Goal: Information Seeking & Learning: Learn about a topic

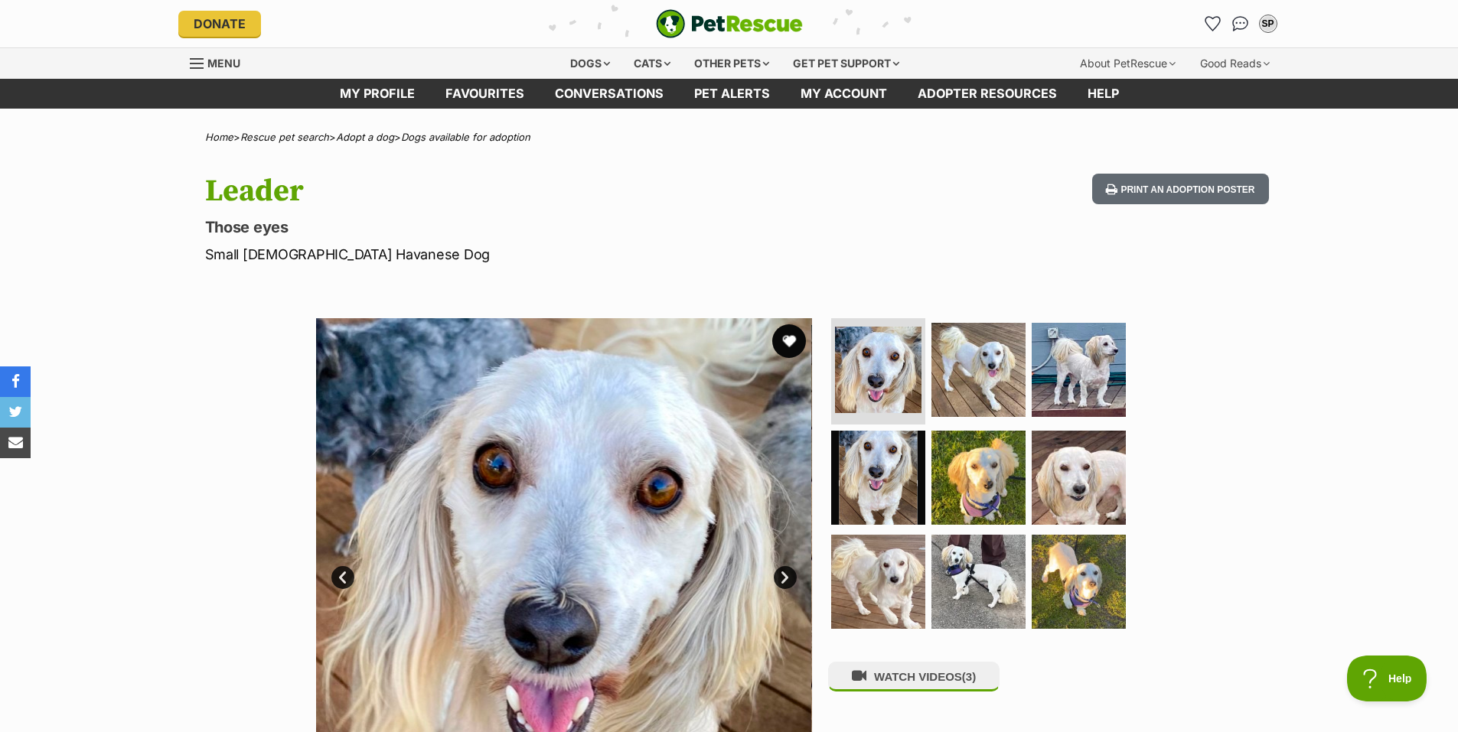
click at [787, 340] on button "favourite" at bounding box center [789, 341] width 34 height 34
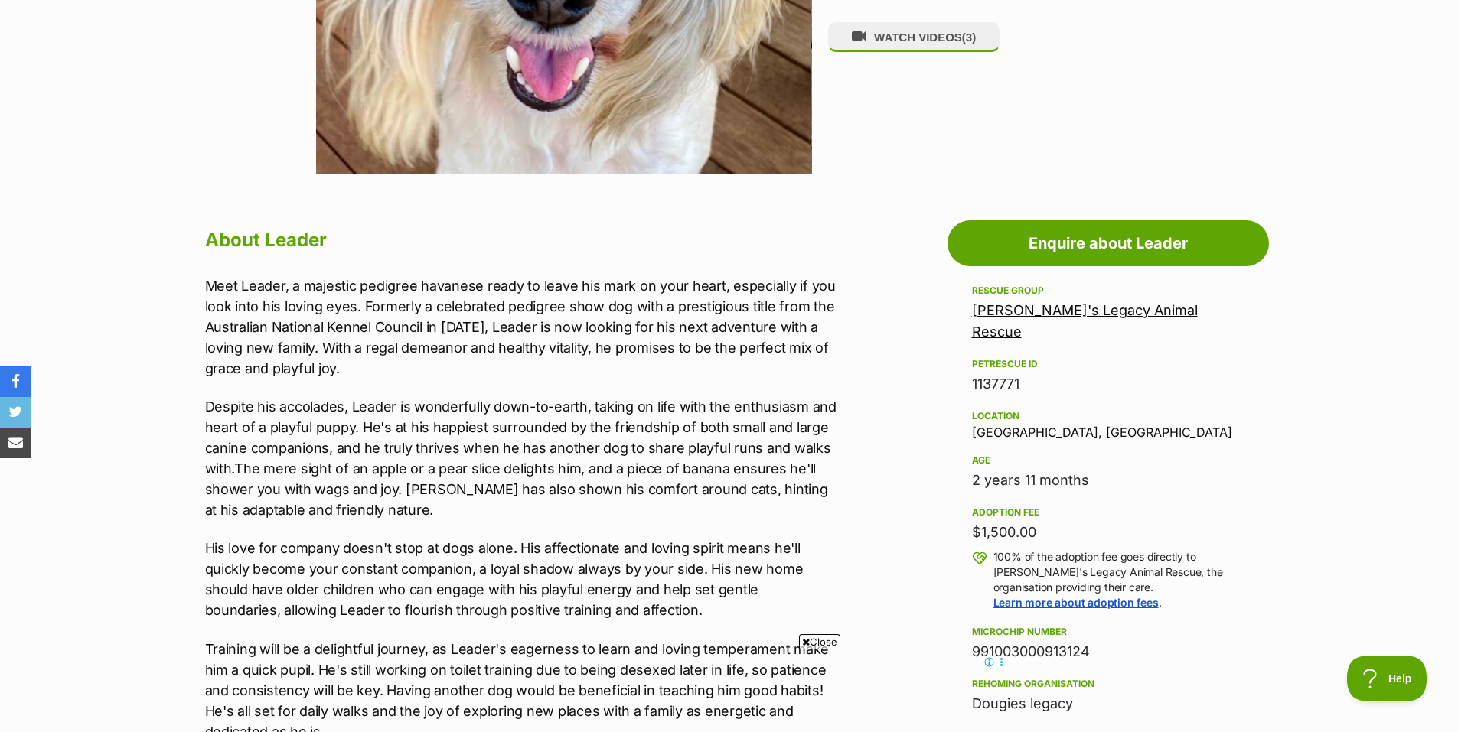
scroll to position [689, 0]
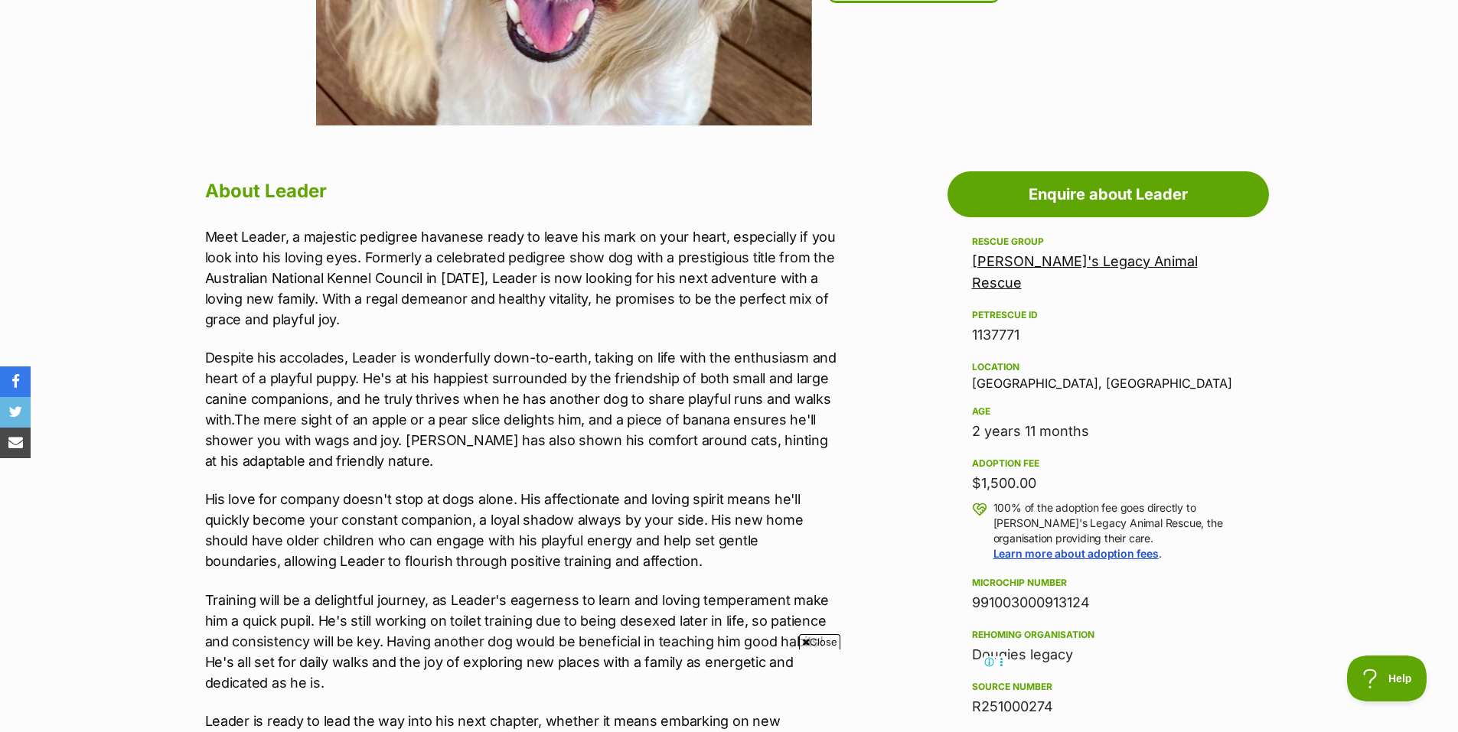
click at [825, 644] on span "Close" at bounding box center [819, 641] width 41 height 15
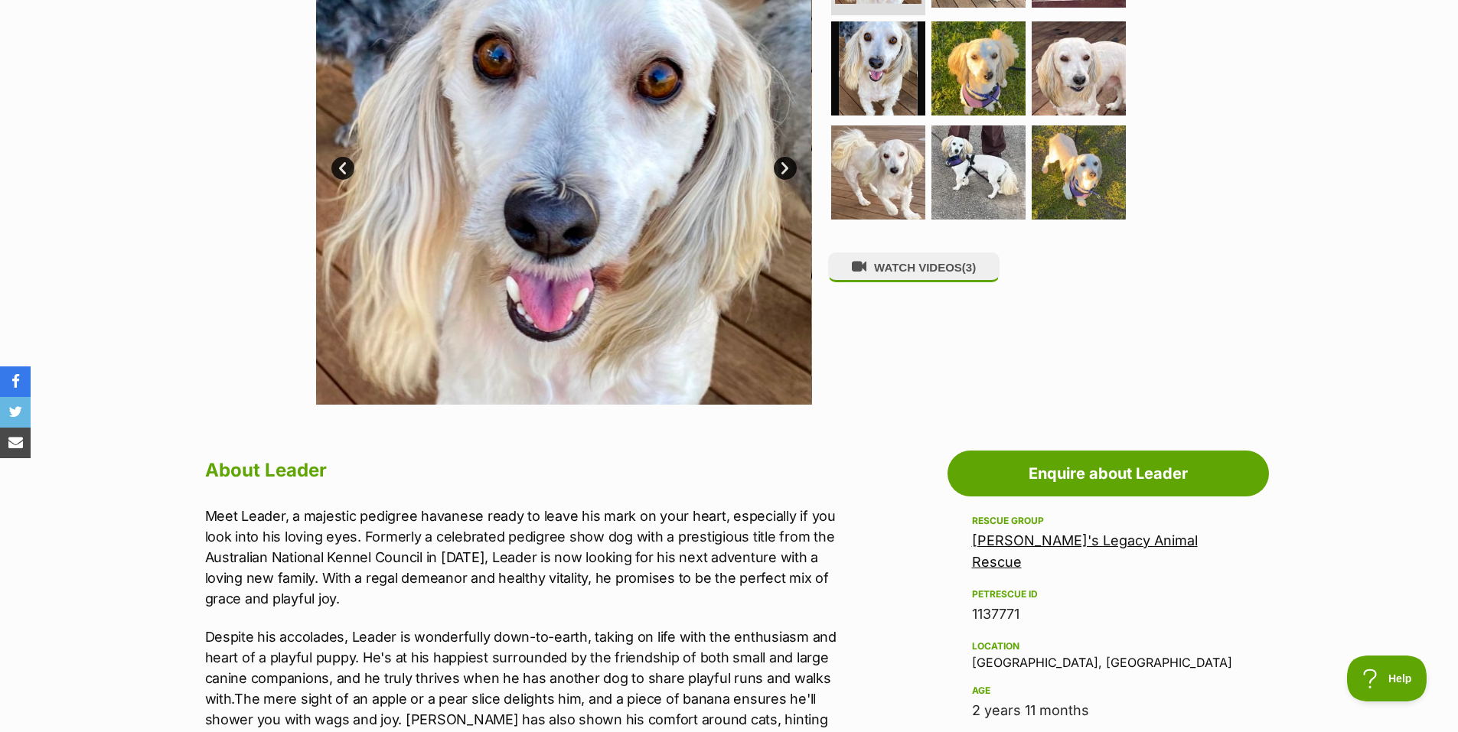
scroll to position [383, 0]
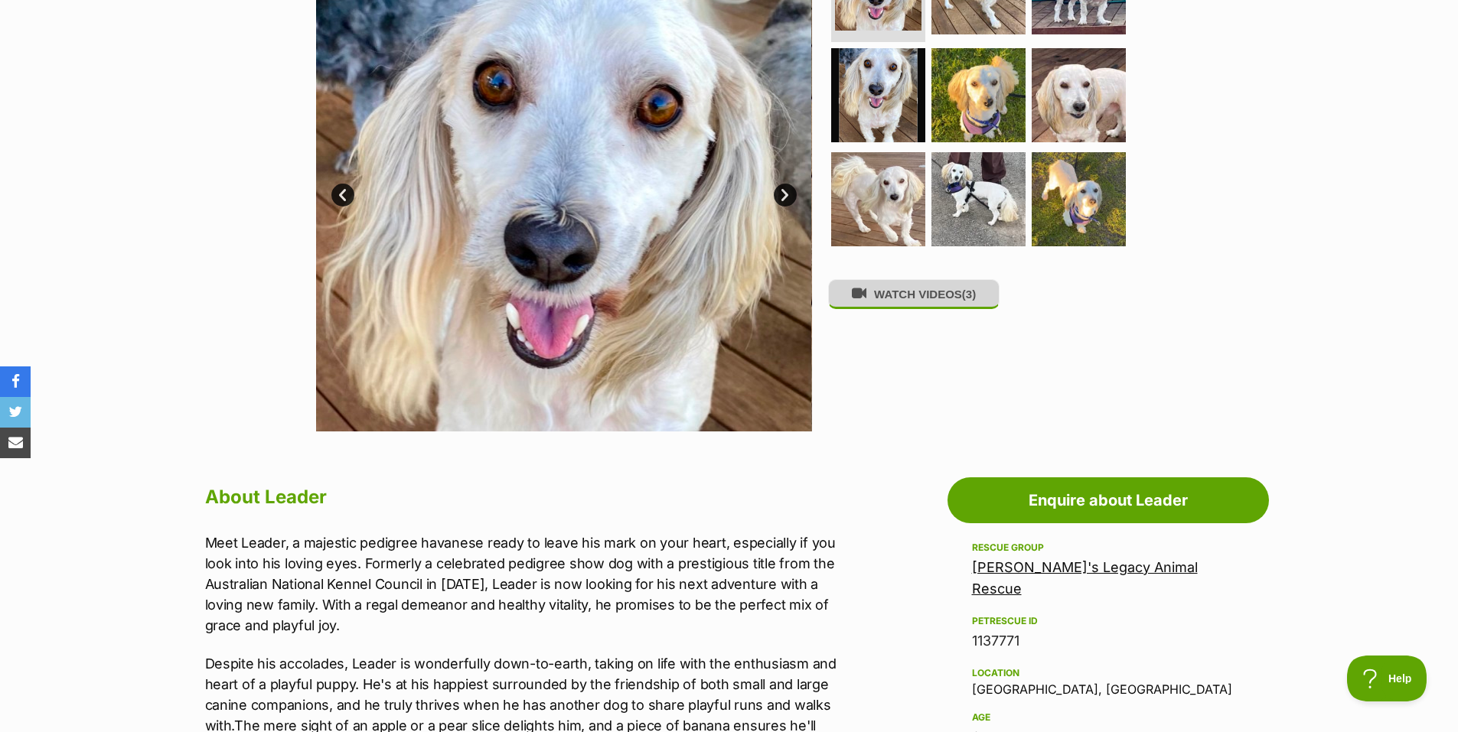
click at [896, 301] on button "WATCH VIDEOS (3)" at bounding box center [913, 294] width 171 height 30
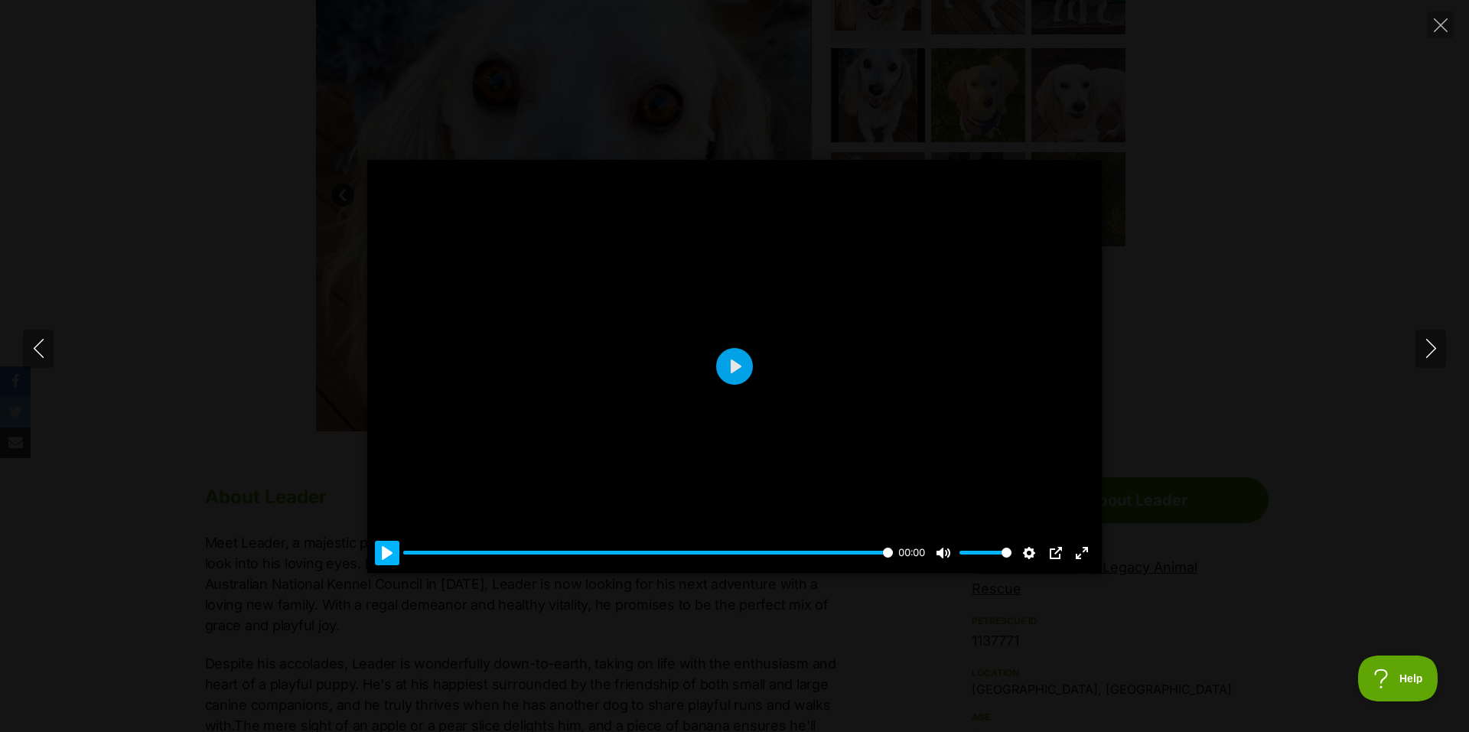
click at [382, 560] on button "Pause Play" at bounding box center [387, 553] width 24 height 24
type input "100"
click at [1430, 348] on icon "Next" at bounding box center [1431, 348] width 19 height 19
type input "100"
click at [1431, 343] on icon "Next" at bounding box center [1431, 348] width 19 height 19
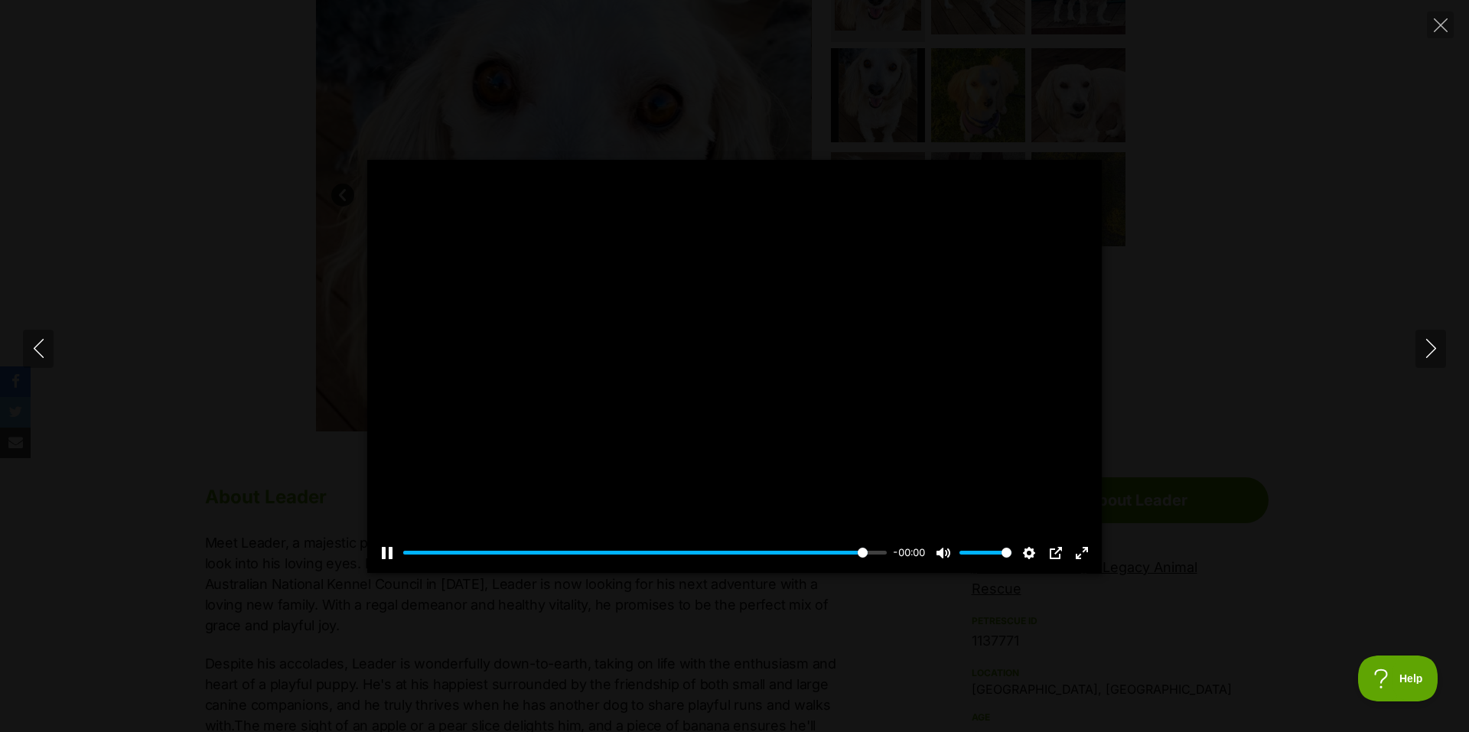
type input "100"
click at [1440, 21] on icon "Close" at bounding box center [1441, 25] width 14 height 14
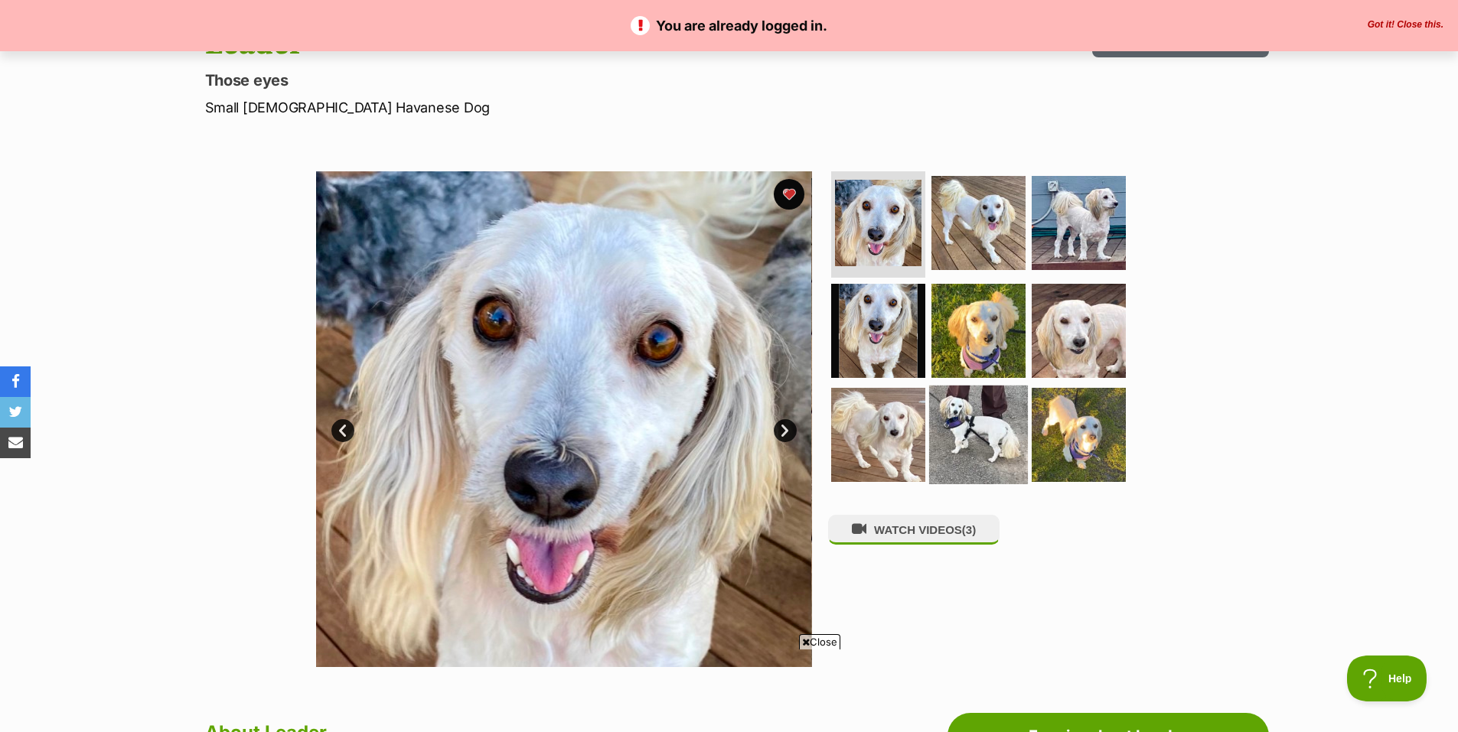
scroll to position [153, 0]
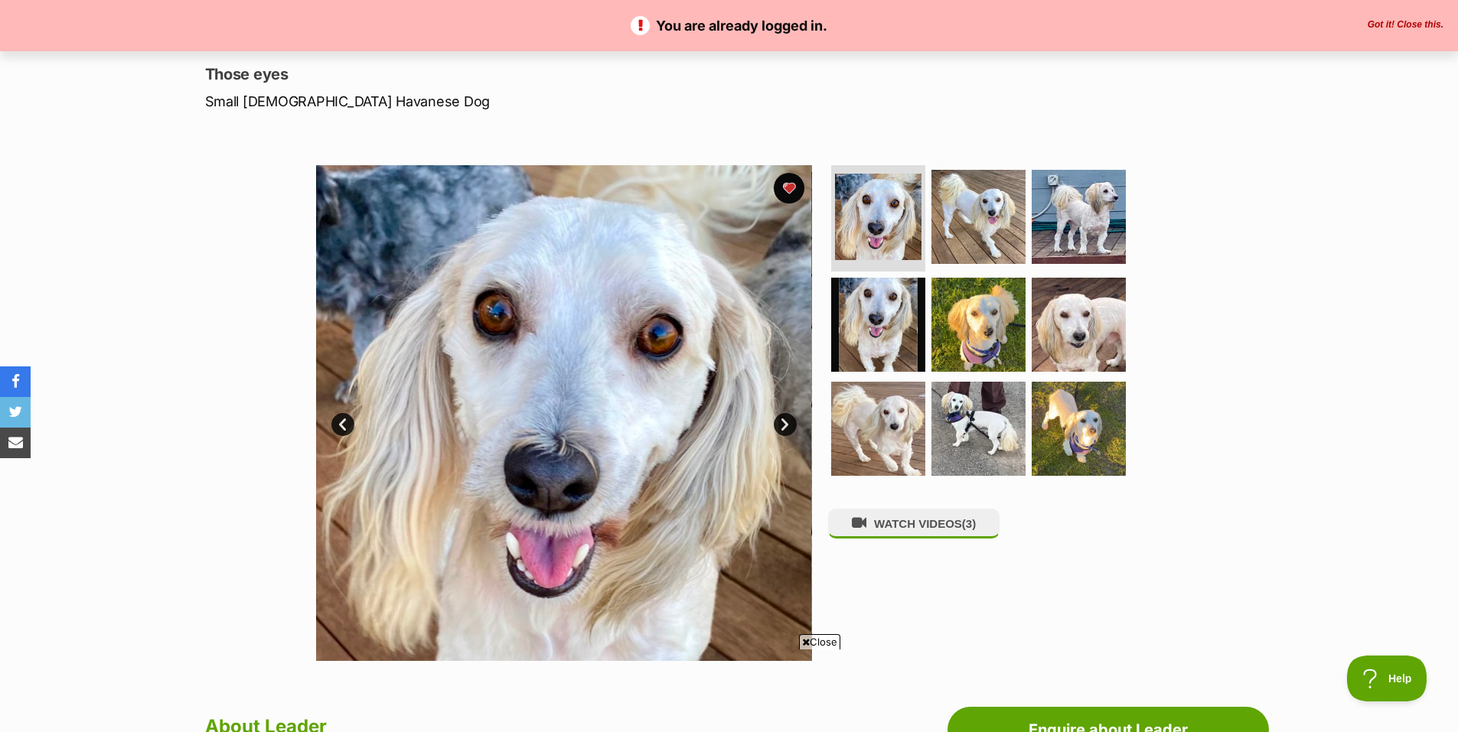
click at [779, 419] on link "Next" at bounding box center [785, 424] width 23 height 23
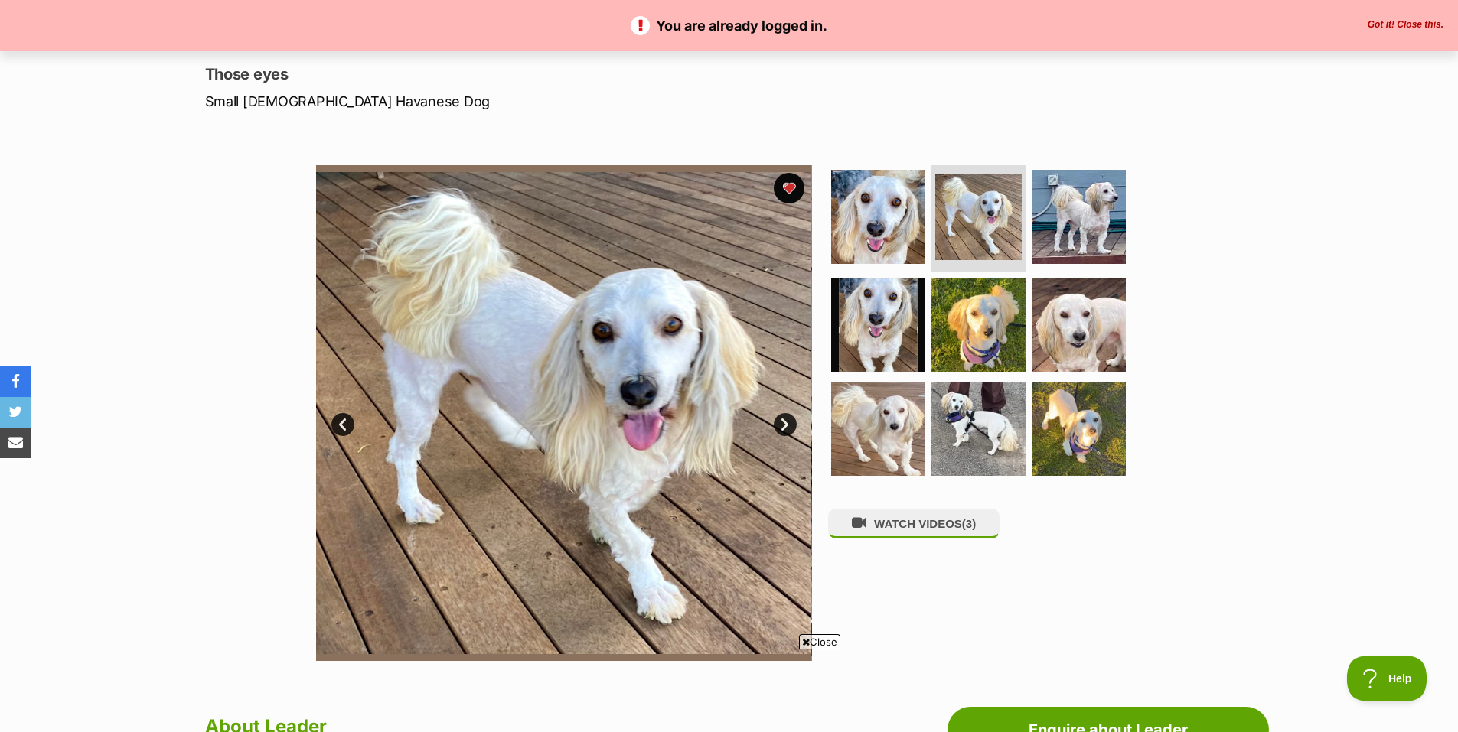
click at [784, 424] on link "Next" at bounding box center [785, 424] width 23 height 23
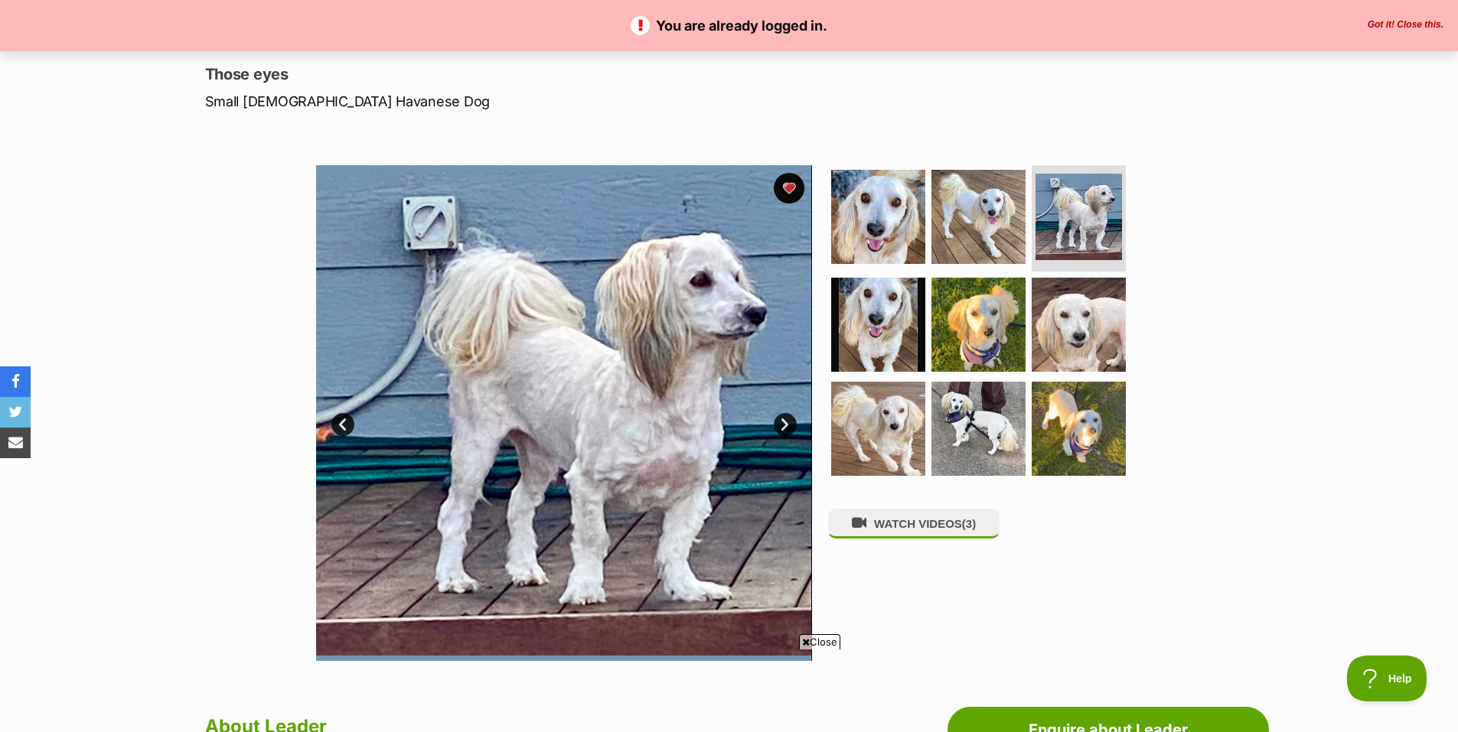
click at [784, 424] on link "Next" at bounding box center [785, 424] width 23 height 23
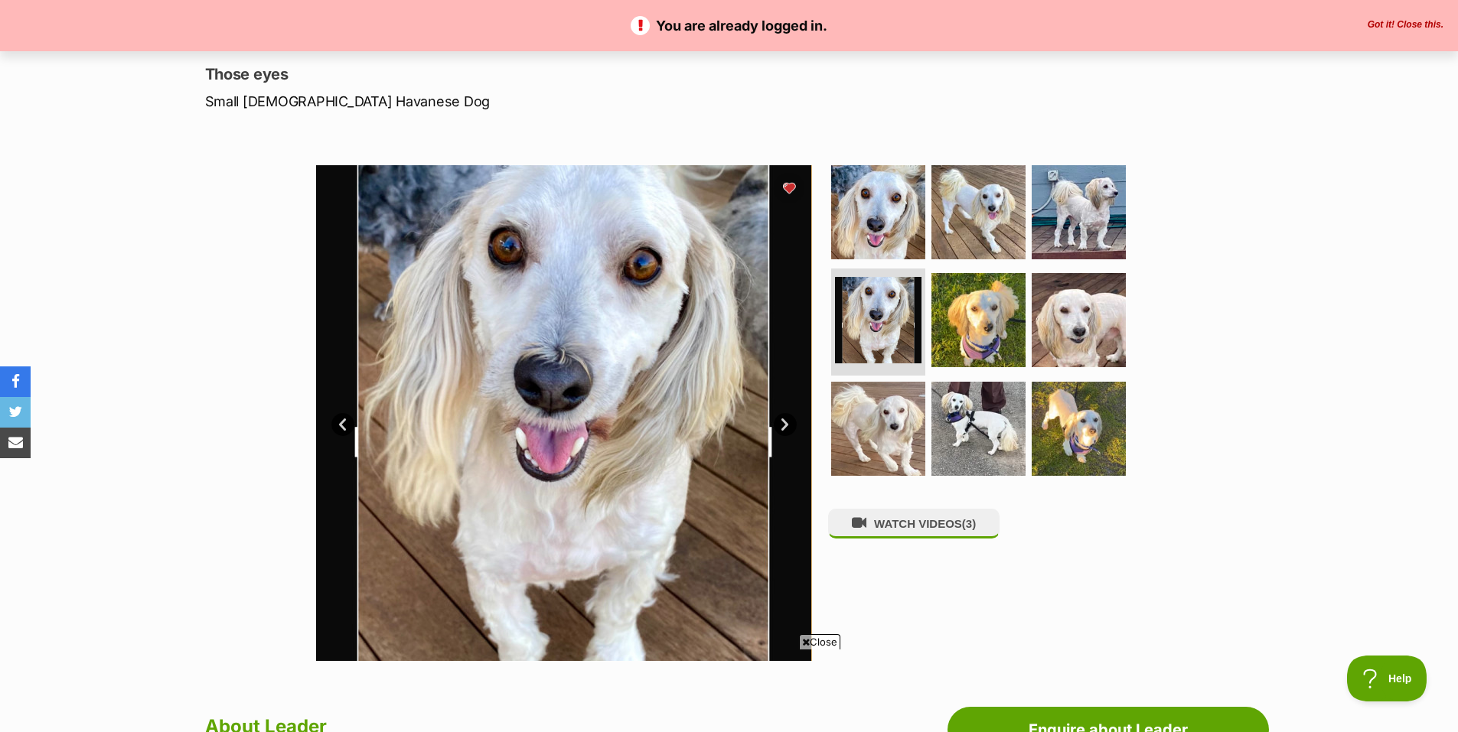
click at [784, 424] on link "Next" at bounding box center [785, 424] width 23 height 23
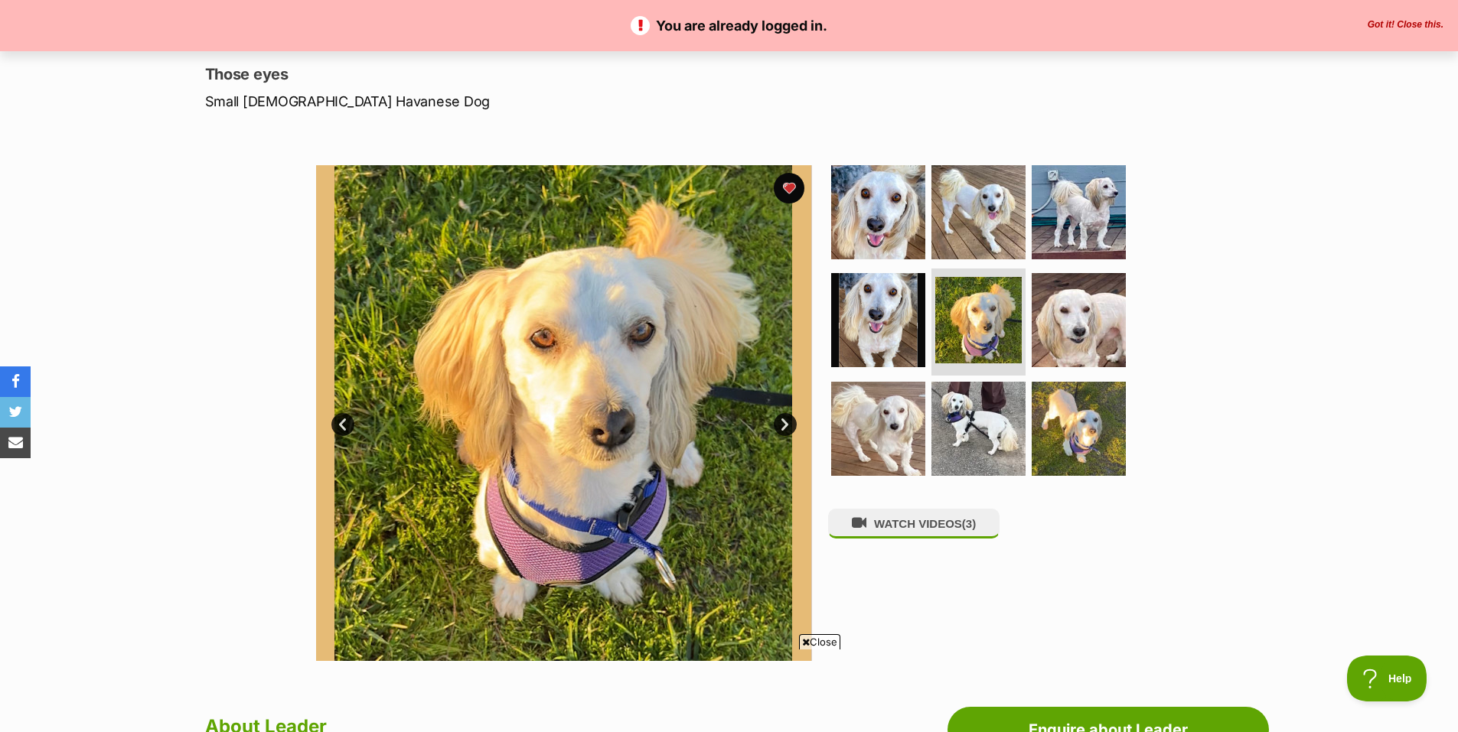
click at [784, 424] on link "Next" at bounding box center [785, 424] width 23 height 23
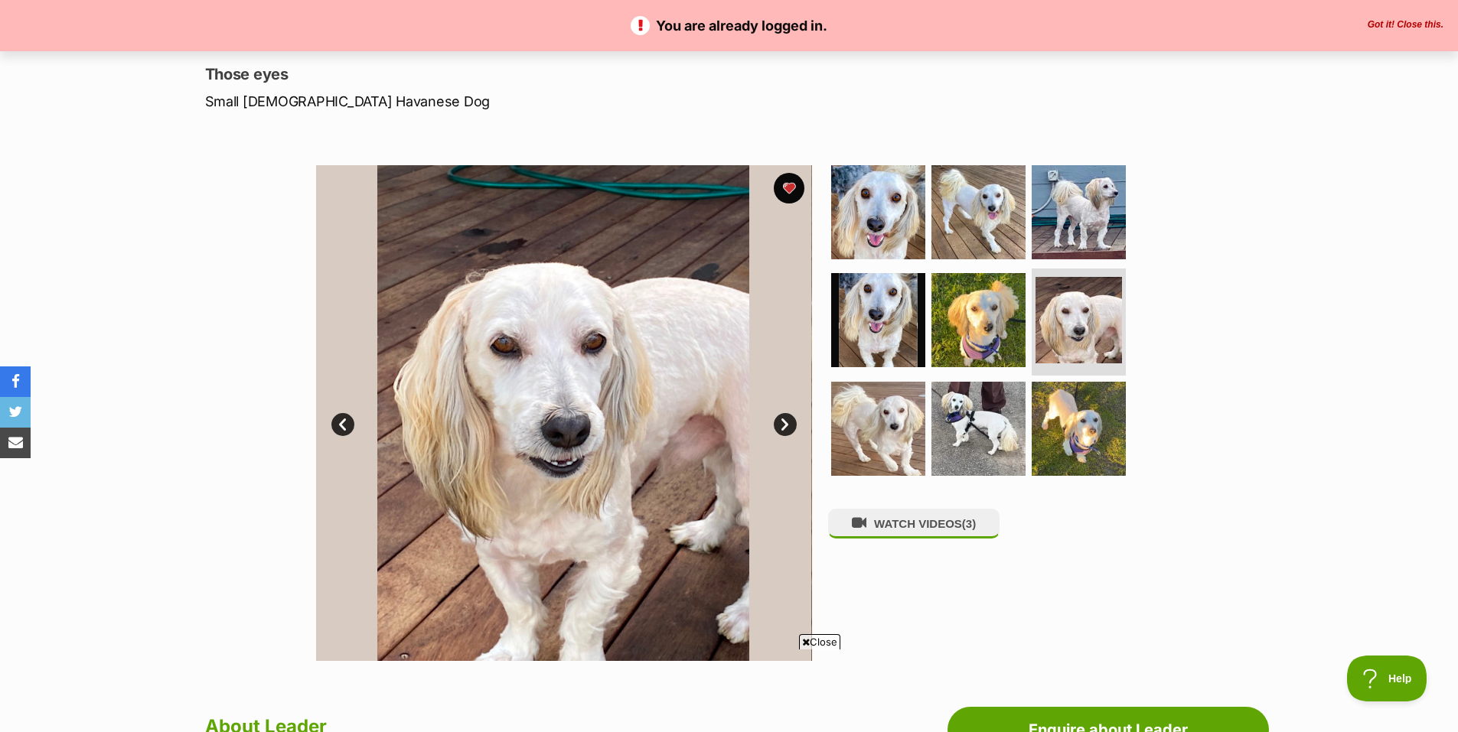
click at [784, 424] on link "Next" at bounding box center [785, 424] width 23 height 23
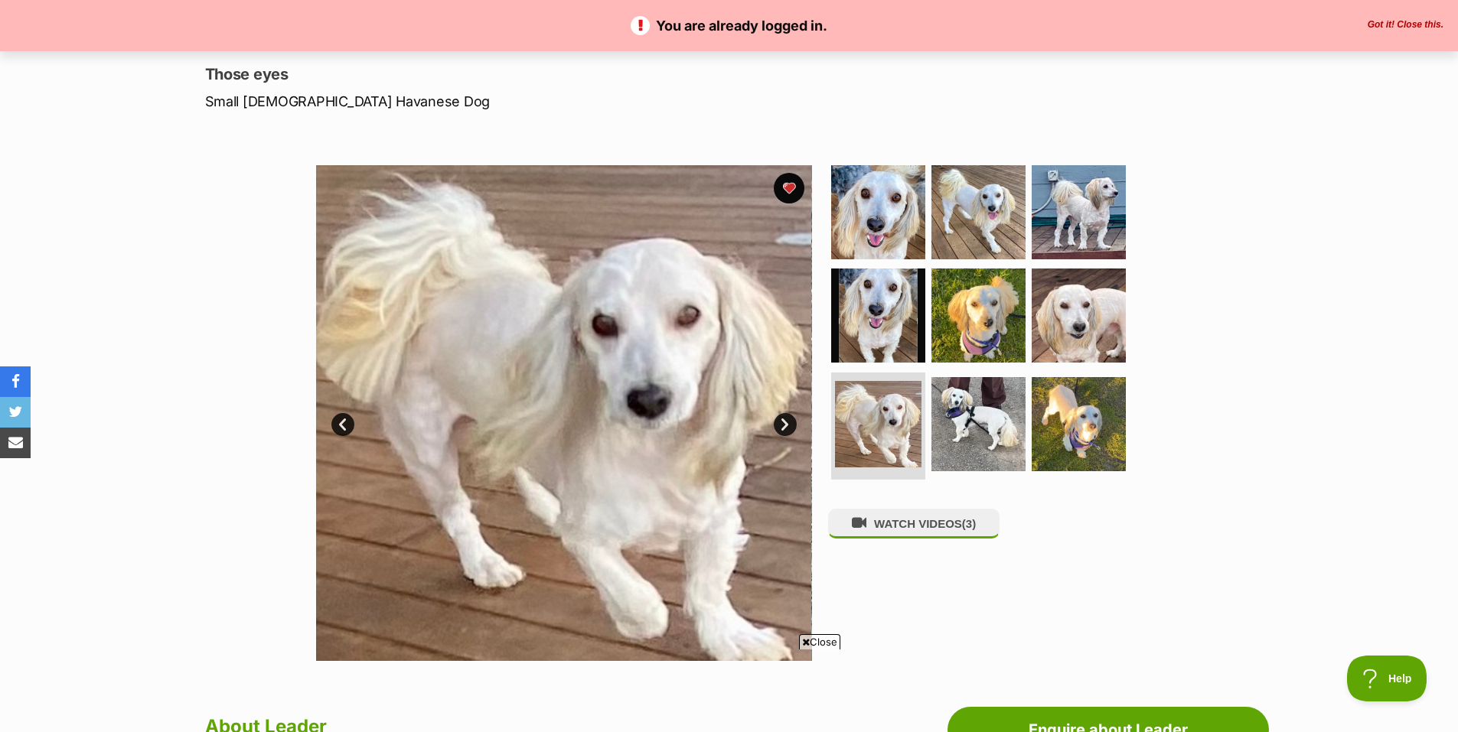
click at [784, 424] on link "Next" at bounding box center [785, 424] width 23 height 23
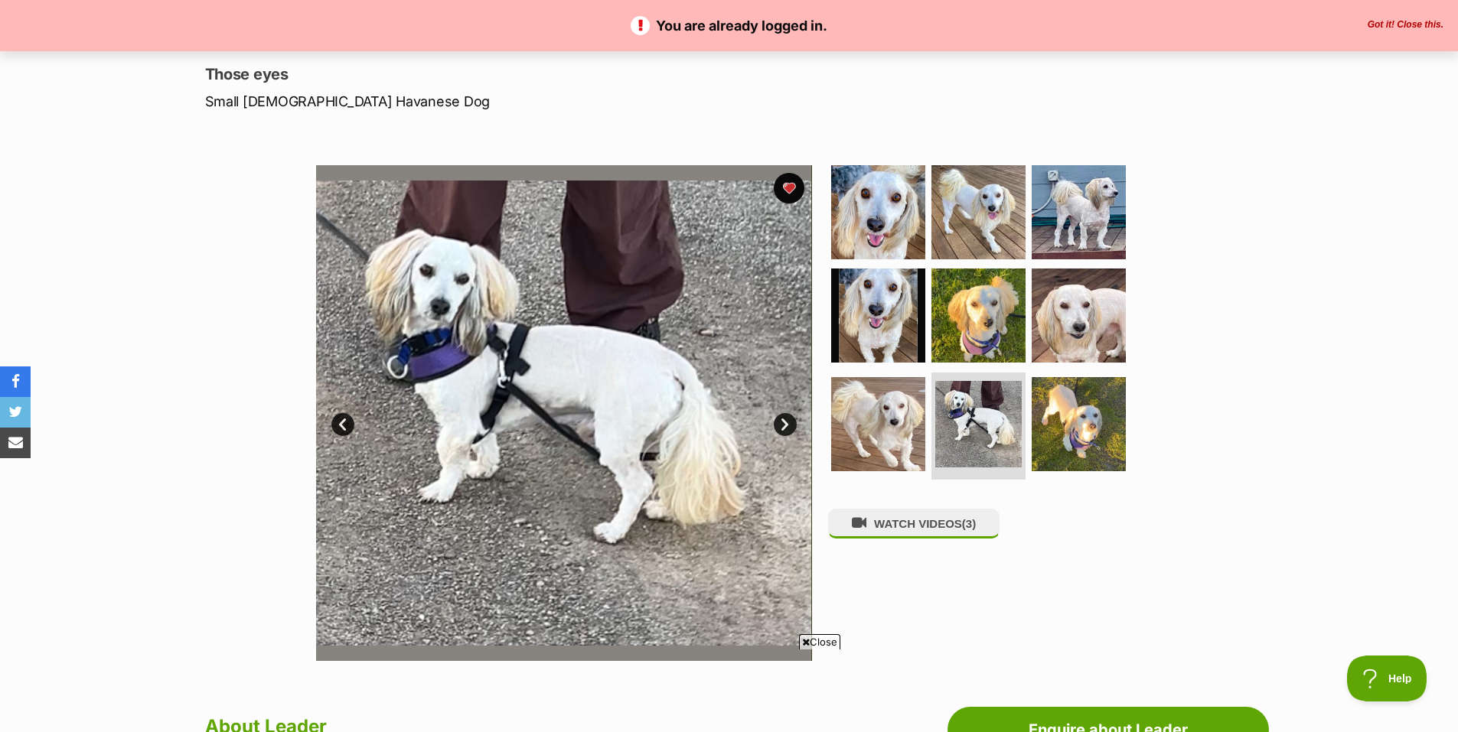
click at [784, 424] on link "Next" at bounding box center [785, 424] width 23 height 23
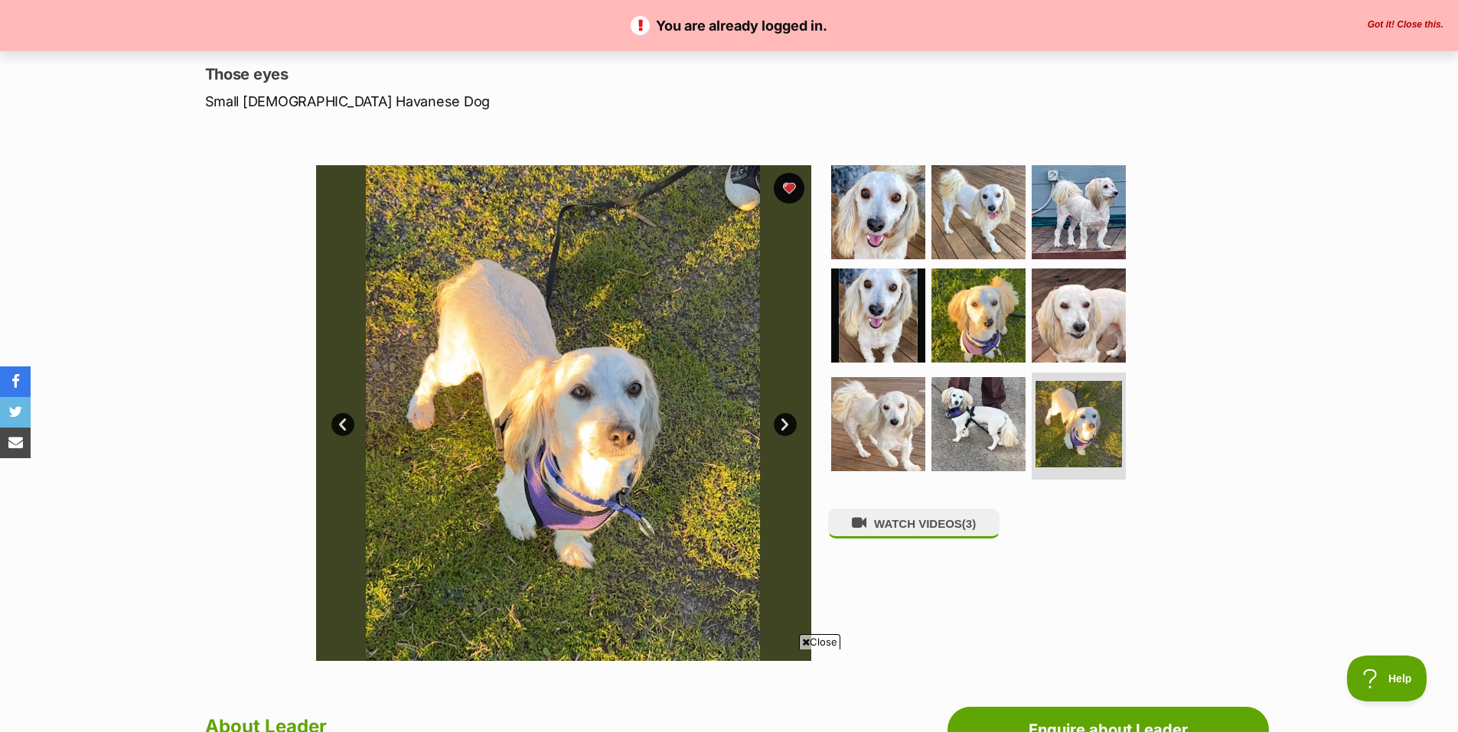
click at [828, 639] on span "Close" at bounding box center [819, 641] width 41 height 15
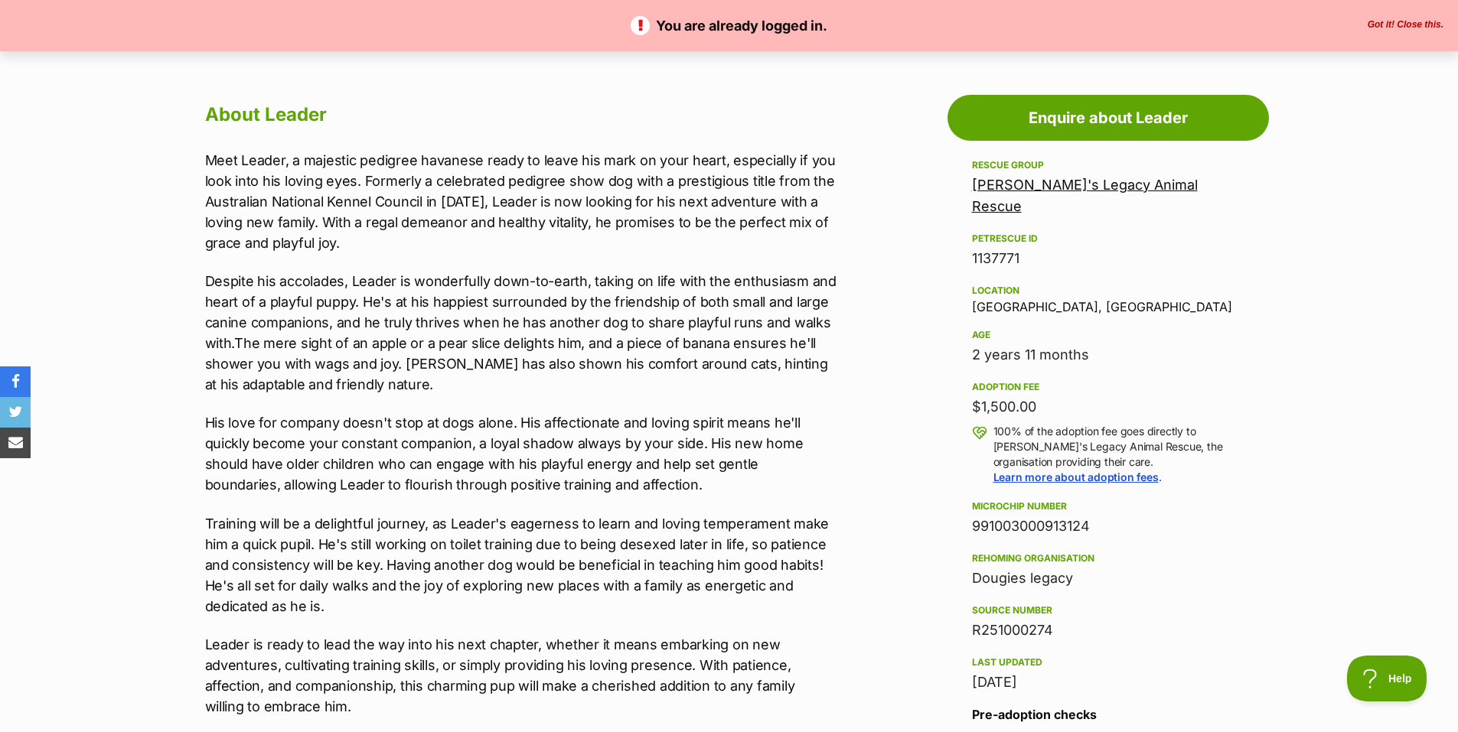
scroll to position [0, 0]
click at [1417, 21] on button "Got it! Close this." at bounding box center [1405, 25] width 85 height 12
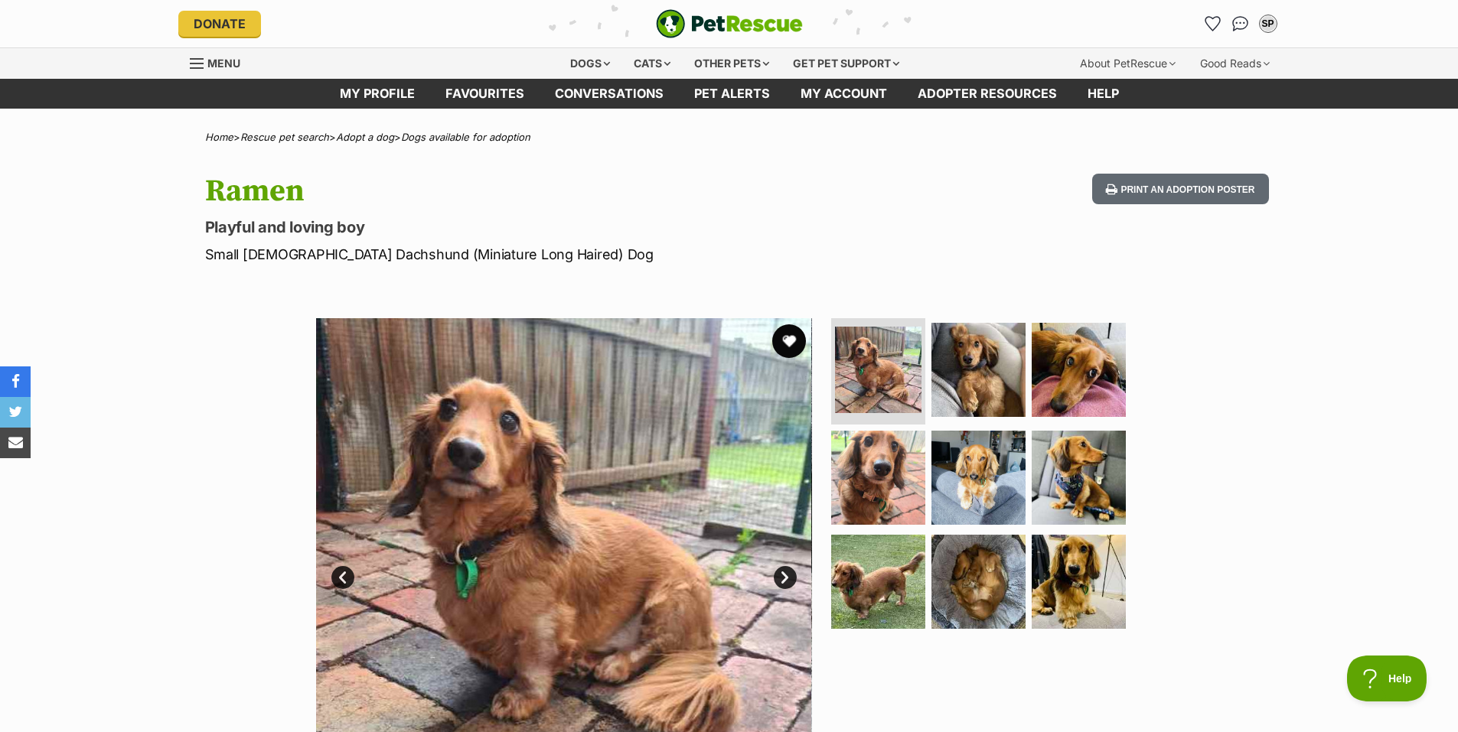
click at [788, 338] on button "favourite" at bounding box center [789, 341] width 34 height 34
click at [785, 569] on link "Next" at bounding box center [785, 577] width 23 height 23
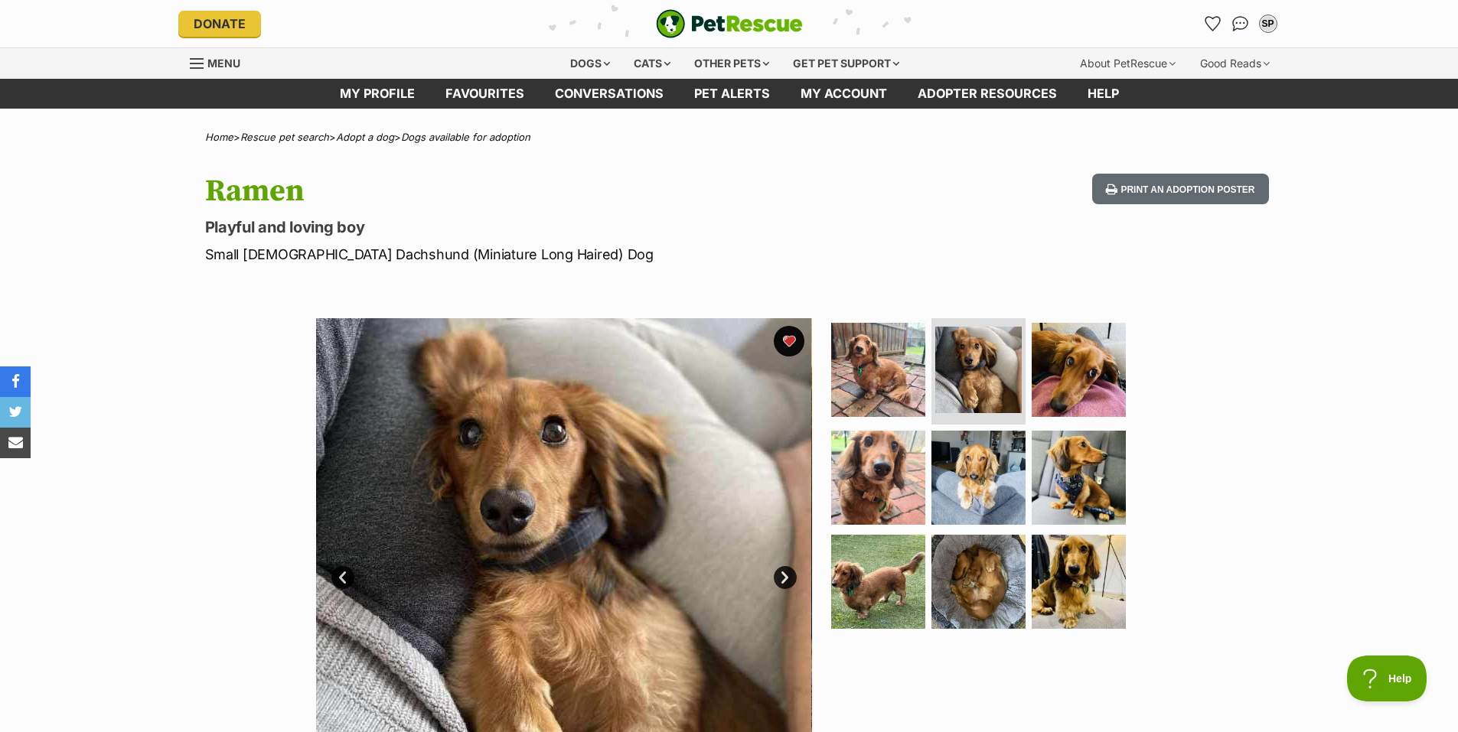
click at [782, 578] on link "Next" at bounding box center [785, 577] width 23 height 23
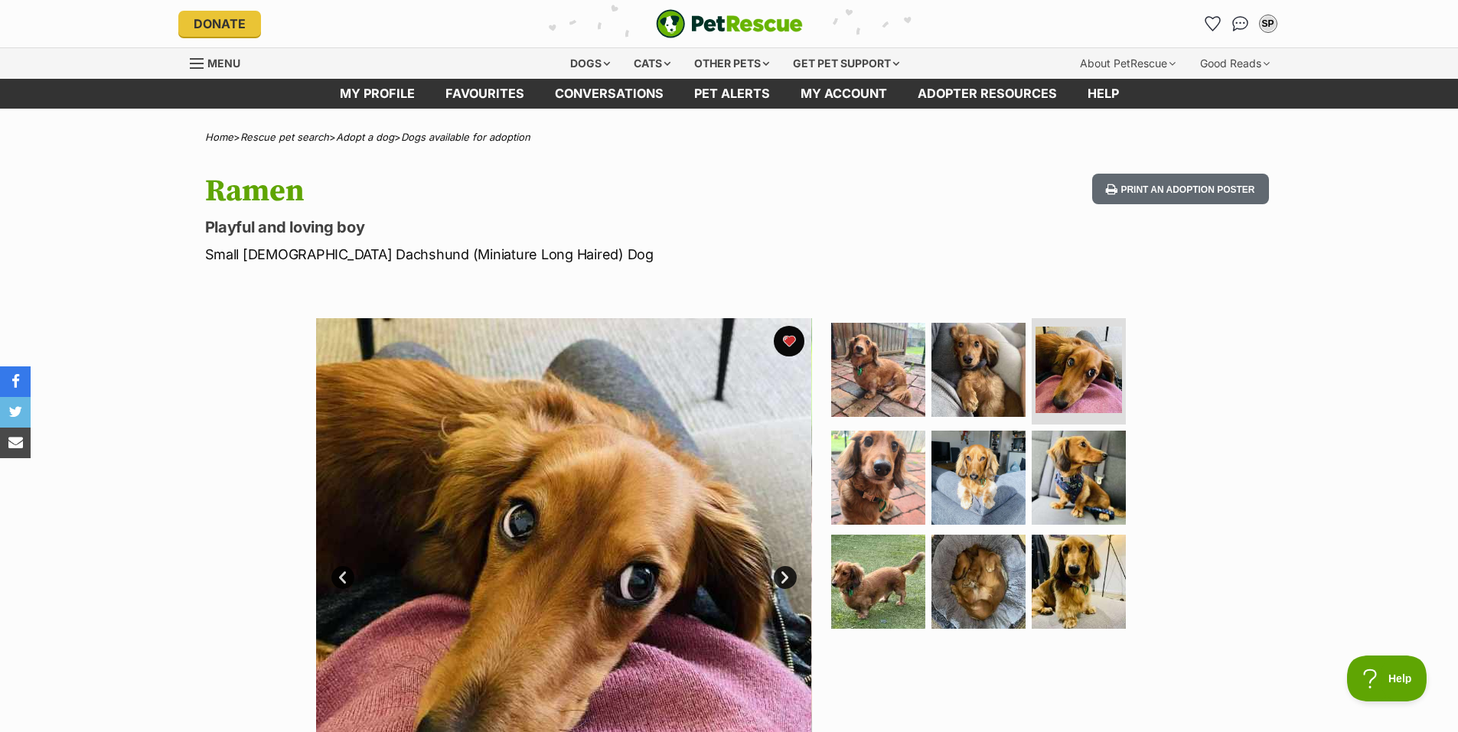
click at [782, 578] on link "Next" at bounding box center [785, 577] width 23 height 23
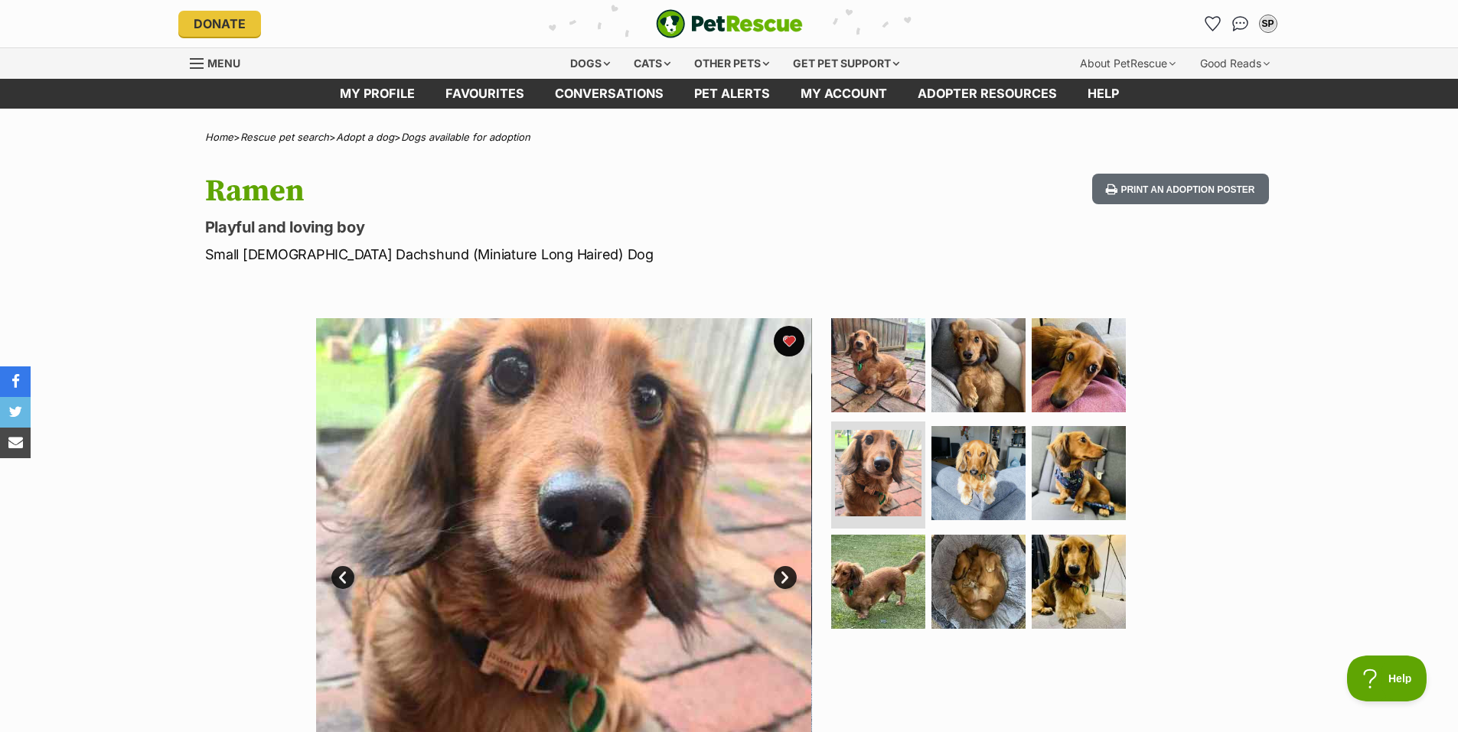
click at [782, 578] on link "Next" at bounding box center [785, 577] width 23 height 23
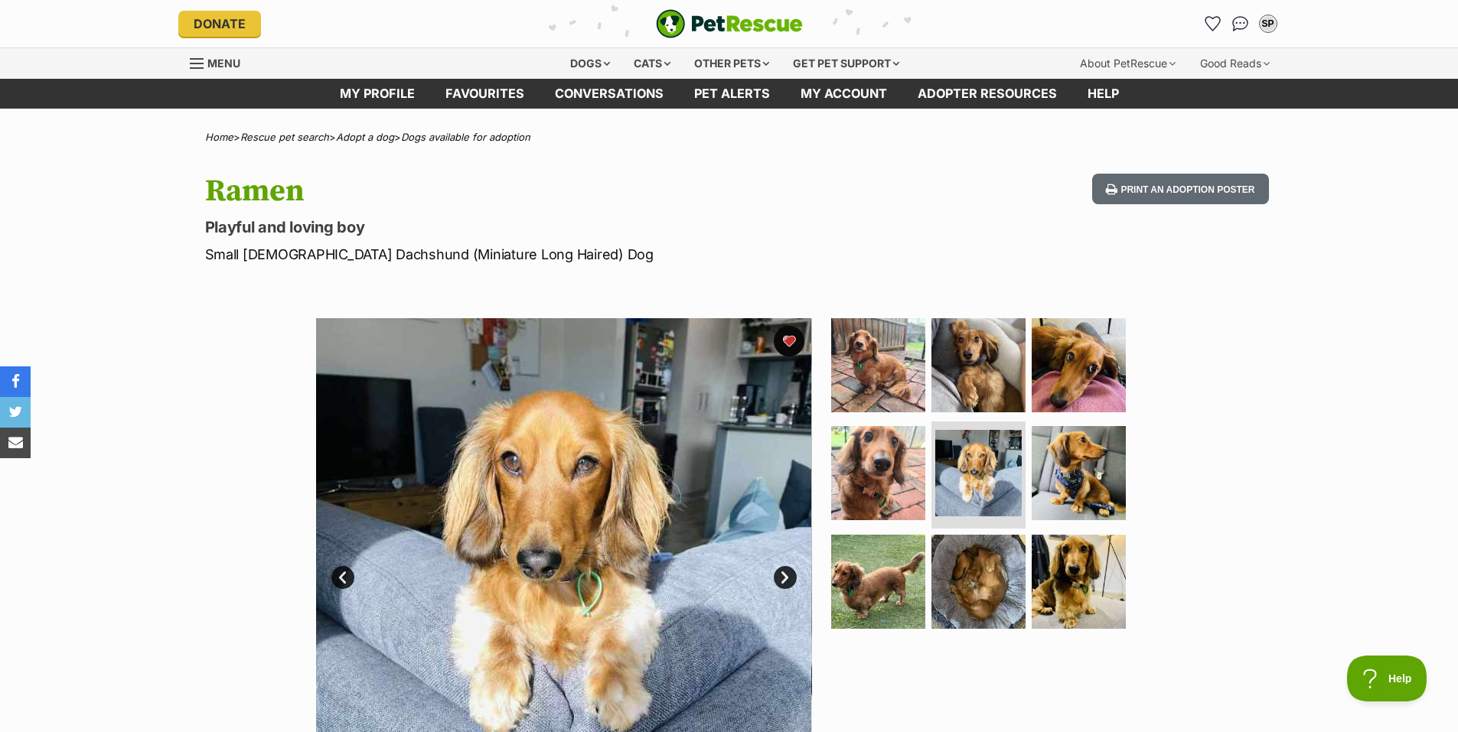
click at [782, 578] on link "Next" at bounding box center [785, 577] width 23 height 23
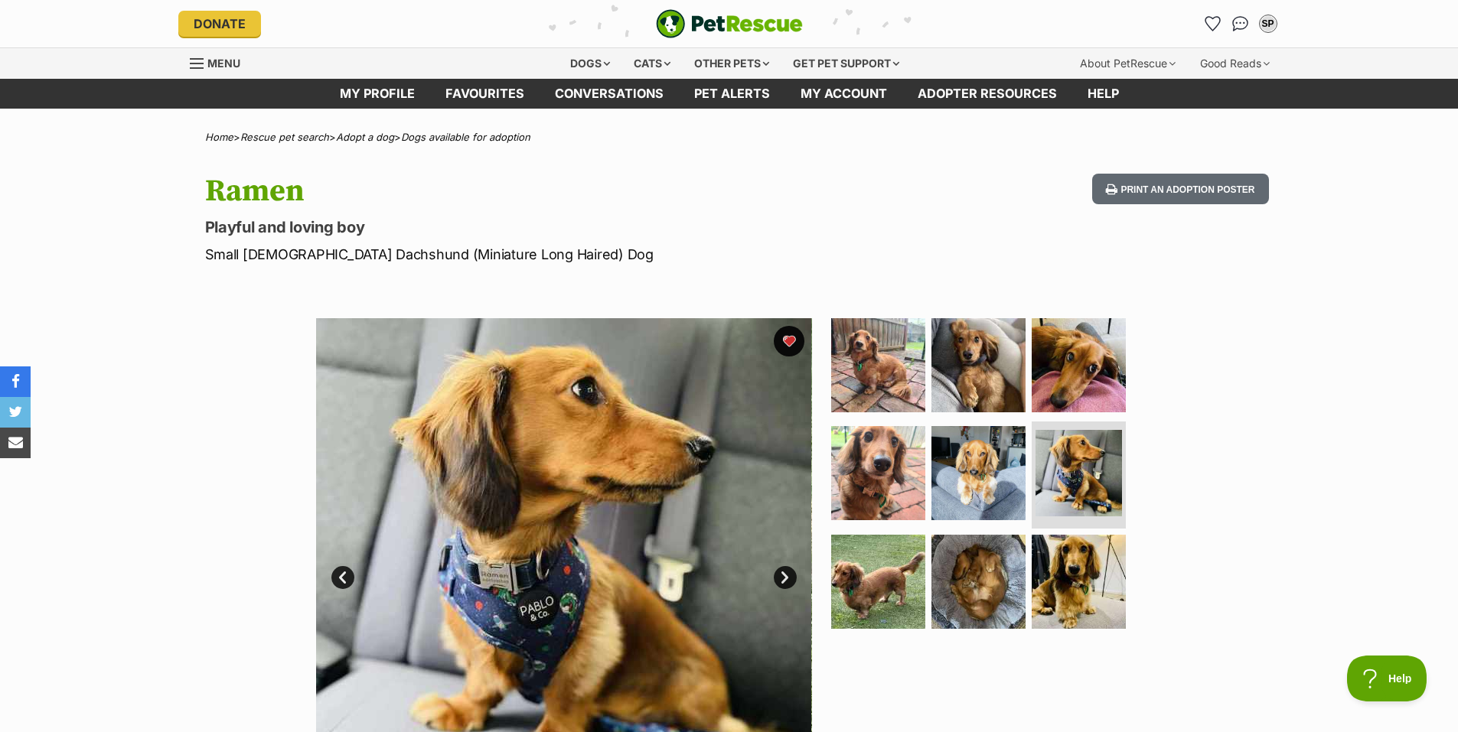
click at [782, 578] on link "Next" at bounding box center [785, 577] width 23 height 23
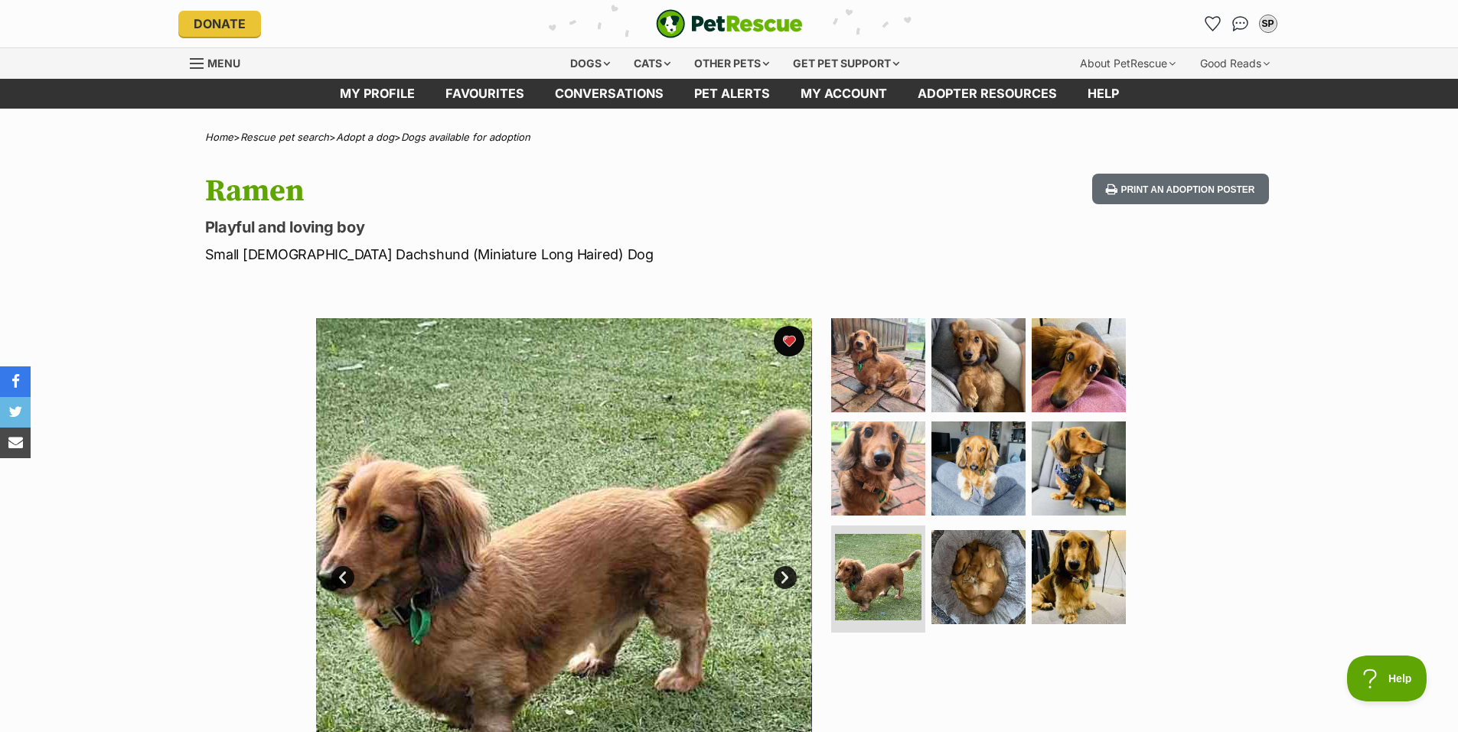
click at [782, 578] on link "Next" at bounding box center [785, 577] width 23 height 23
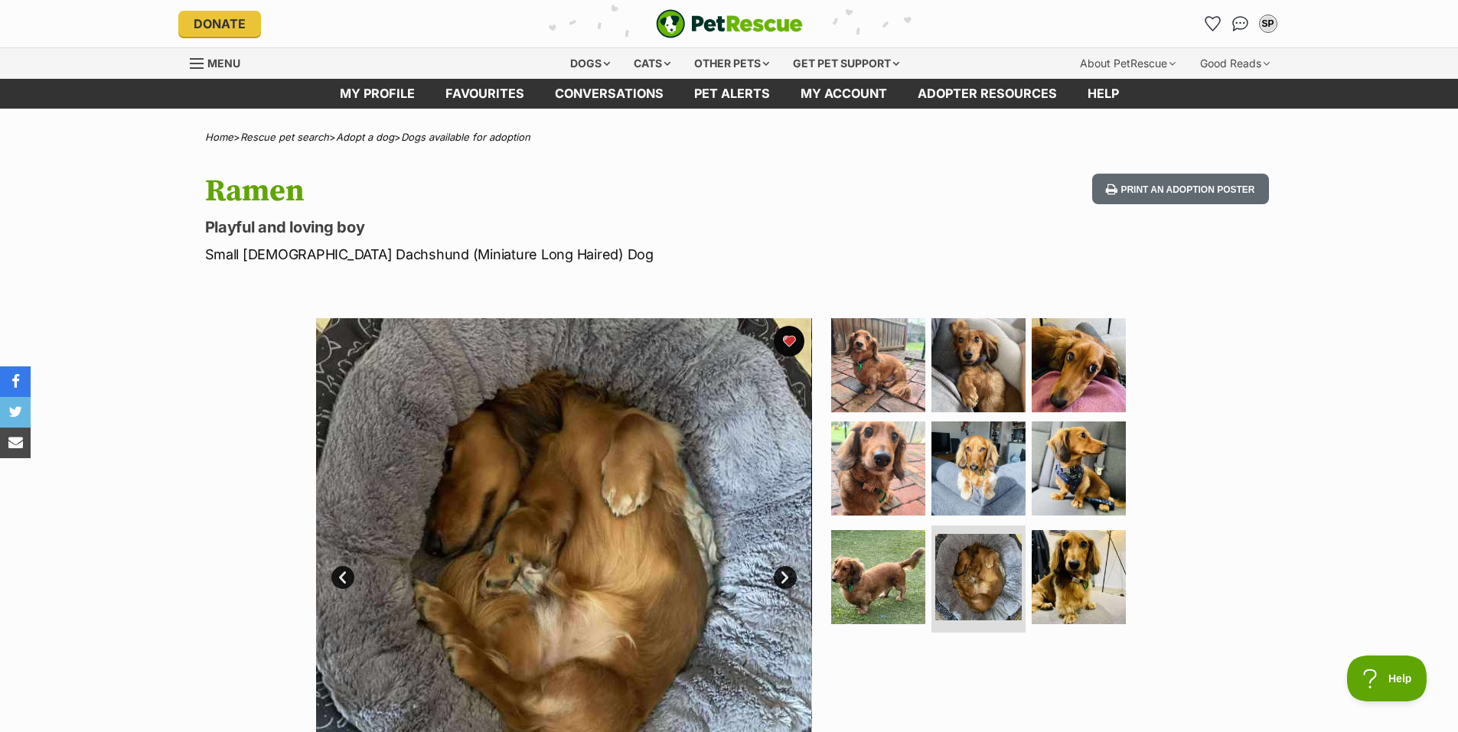
click at [782, 578] on link "Next" at bounding box center [785, 577] width 23 height 23
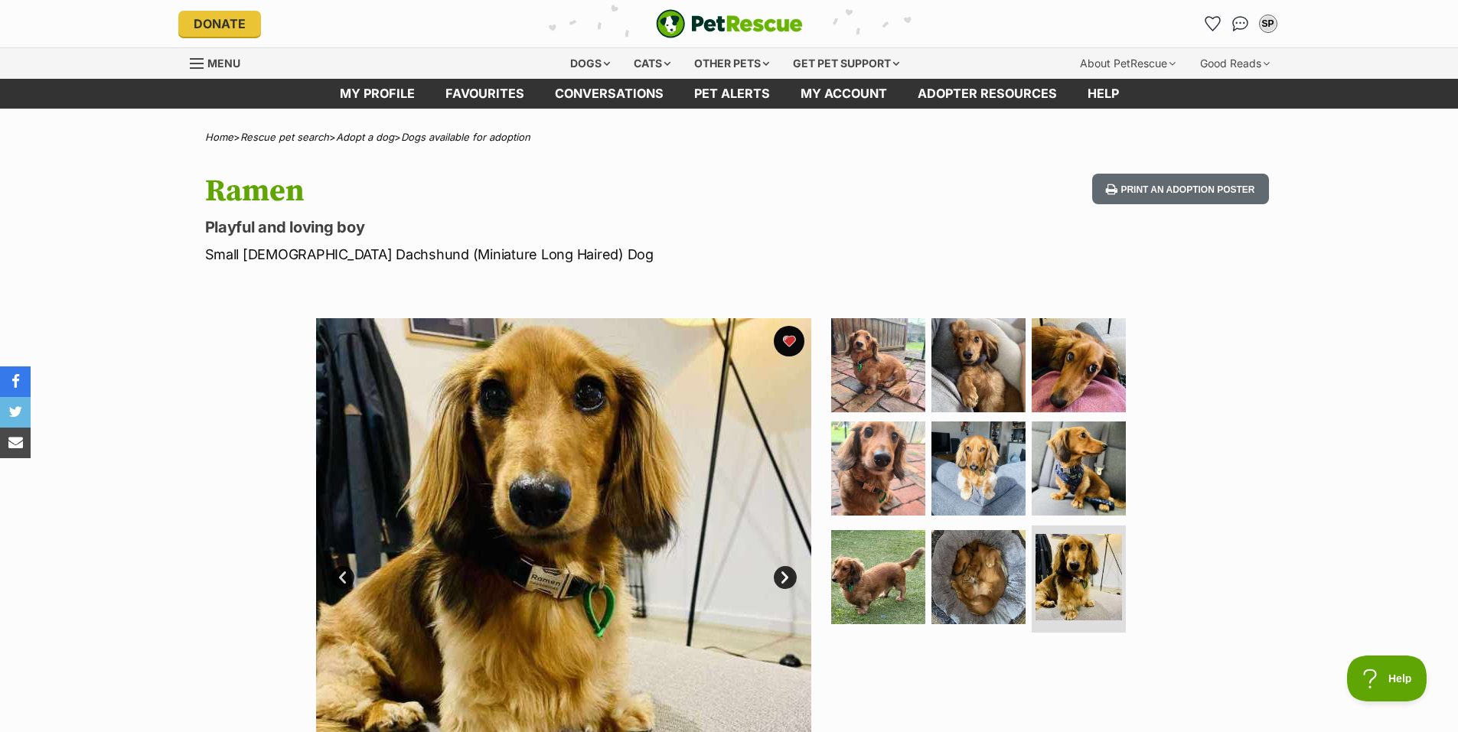
click at [782, 578] on link "Next" at bounding box center [785, 577] width 23 height 23
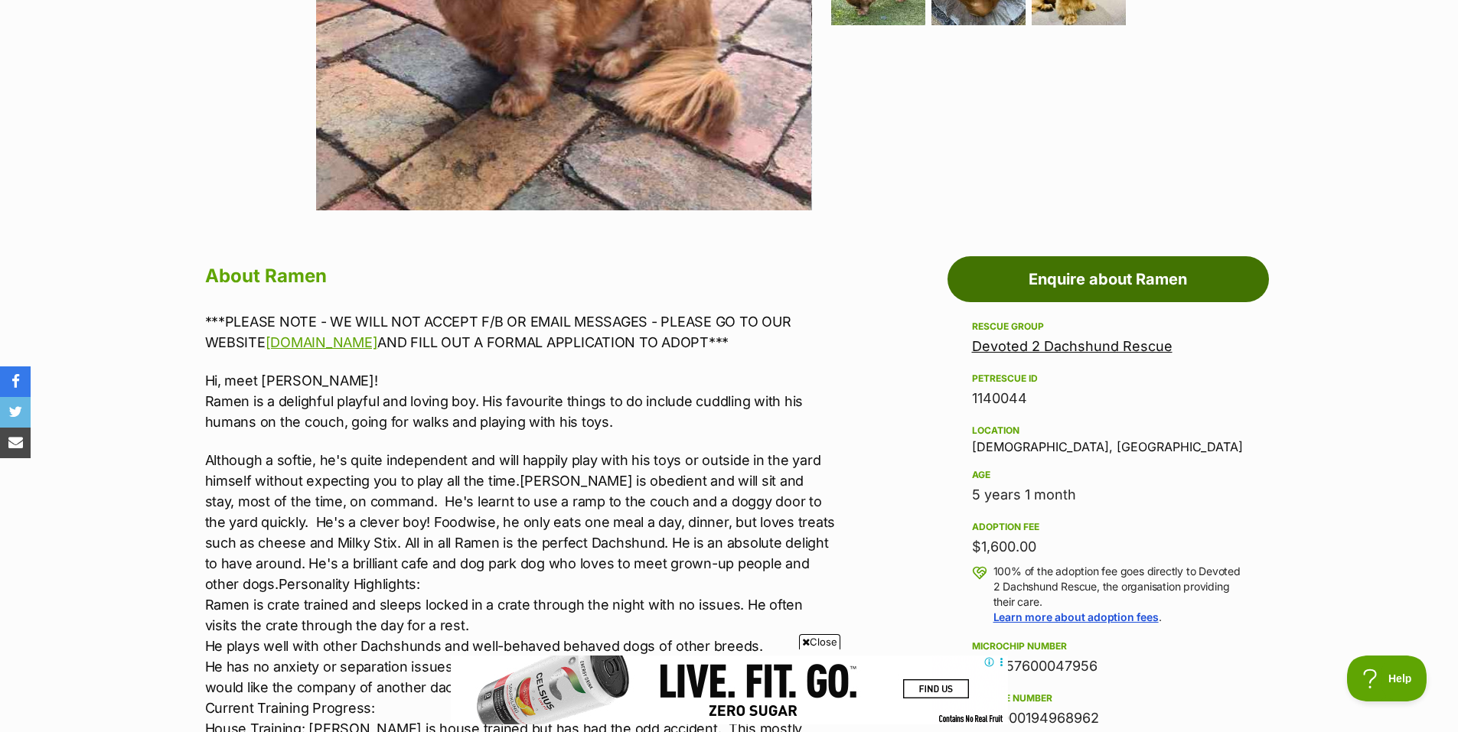
scroll to position [612, 0]
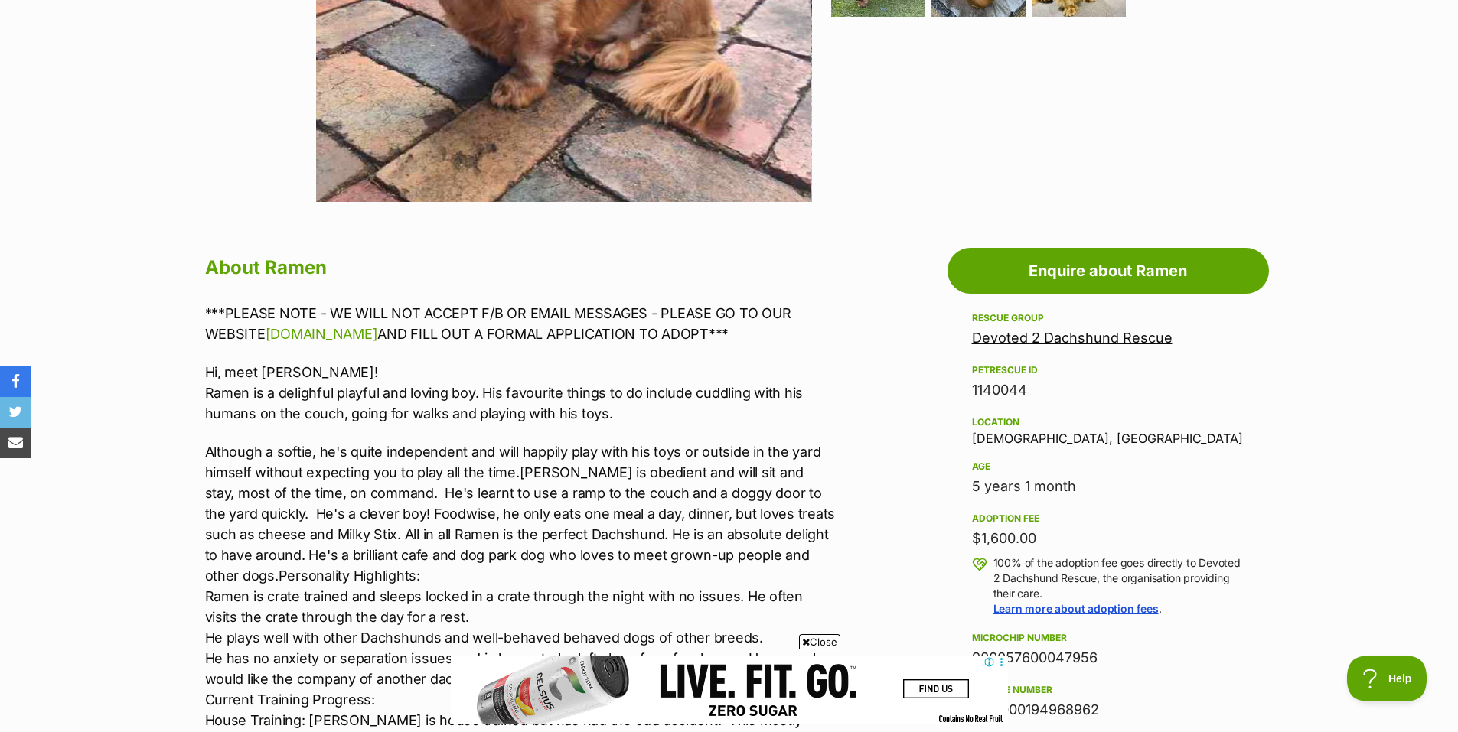
click at [823, 637] on span "Close" at bounding box center [819, 641] width 41 height 15
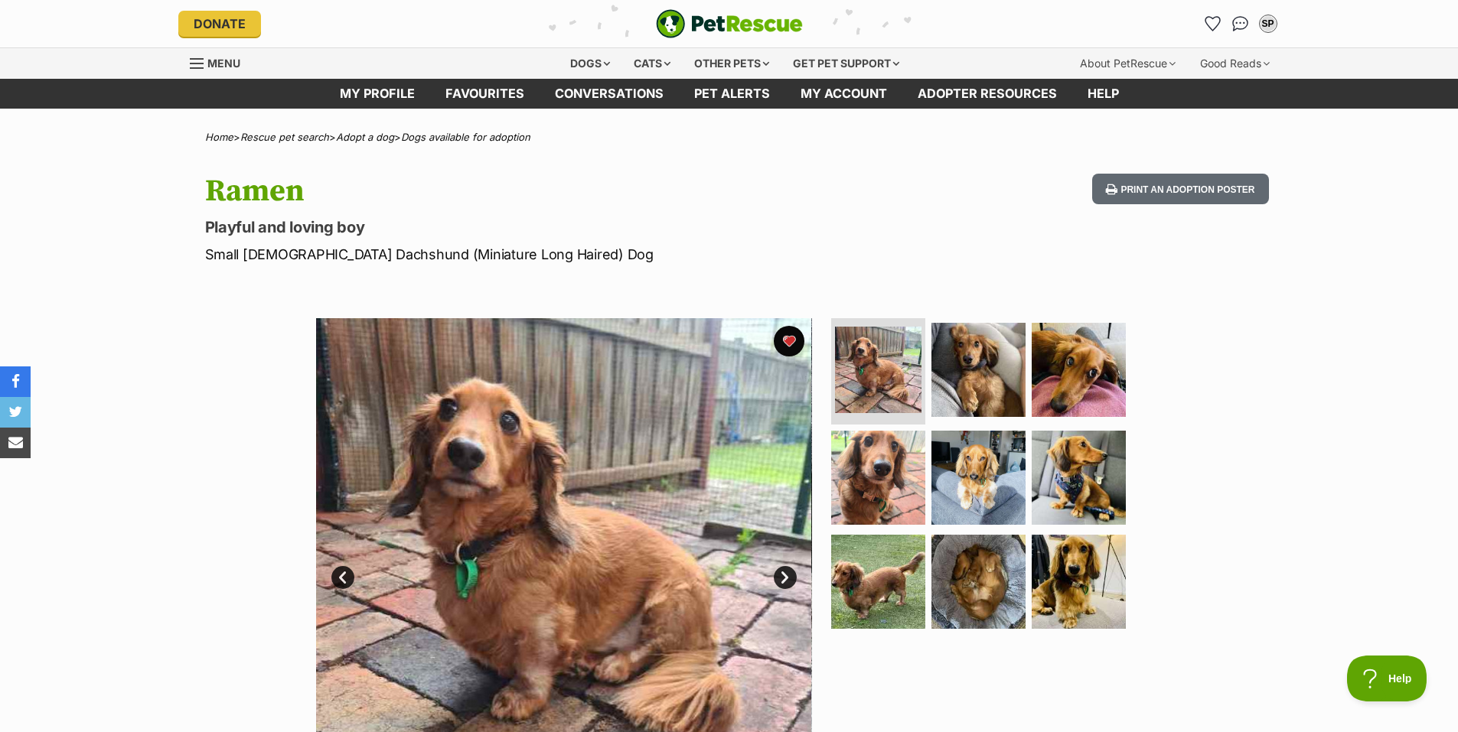
scroll to position [0, 0]
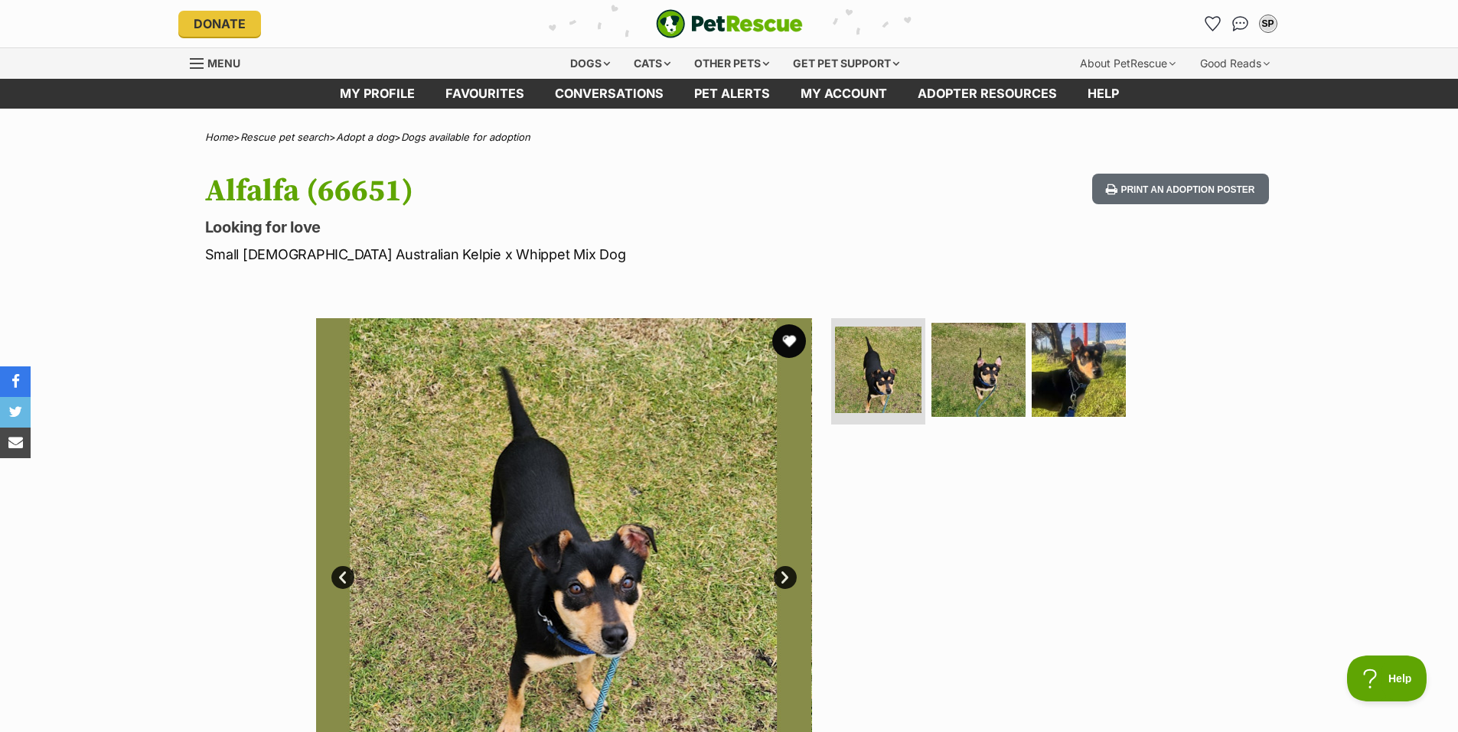
click at [791, 338] on button "favourite" at bounding box center [789, 341] width 34 height 34
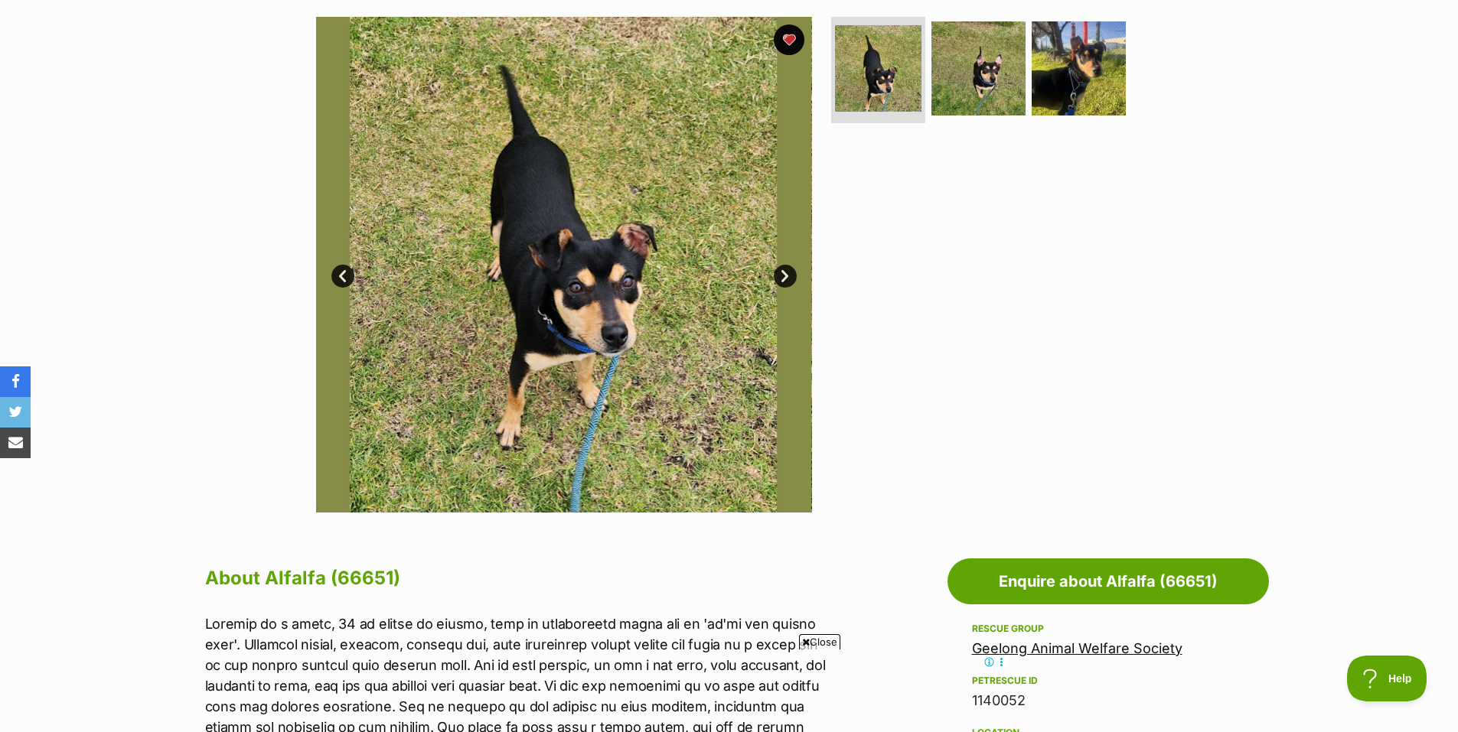
scroll to position [306, 0]
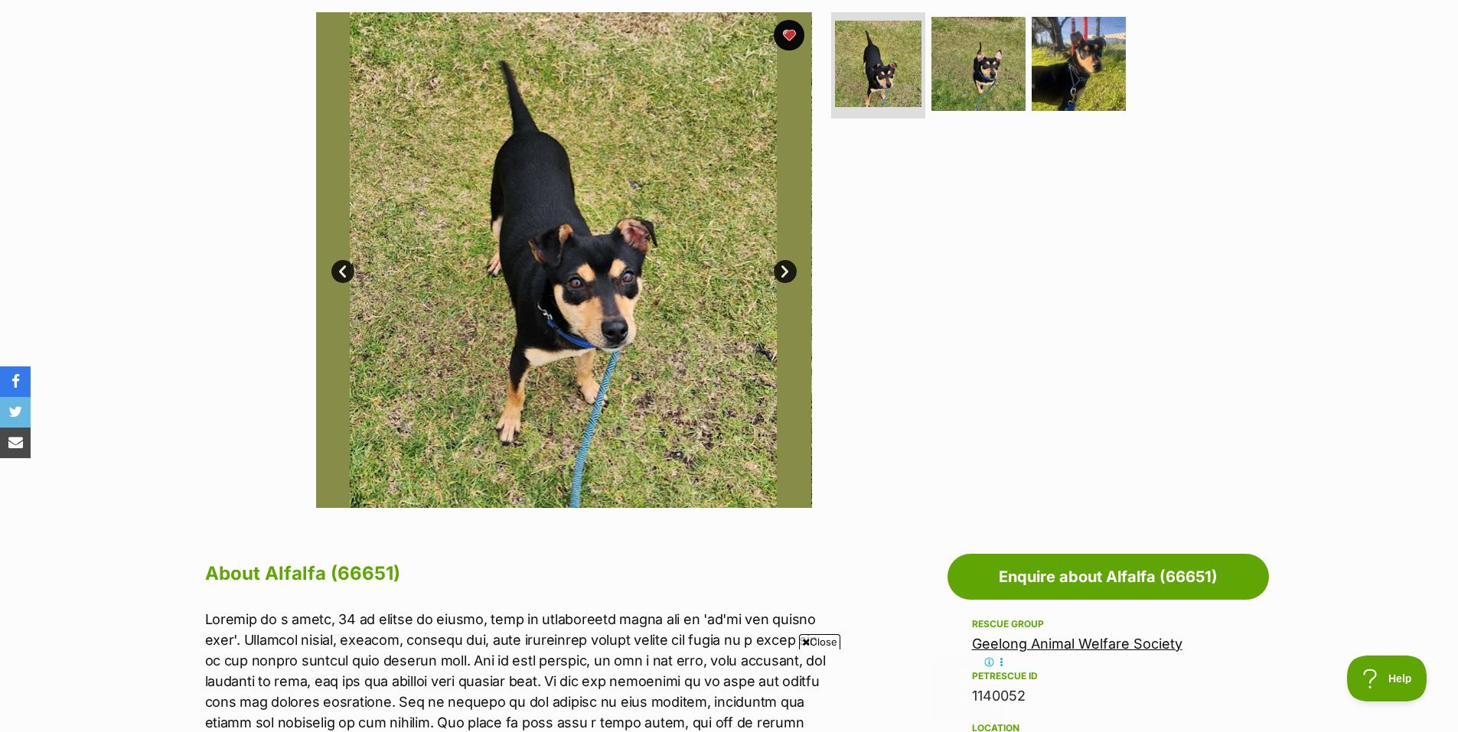
click at [785, 268] on link "Next" at bounding box center [785, 271] width 23 height 23
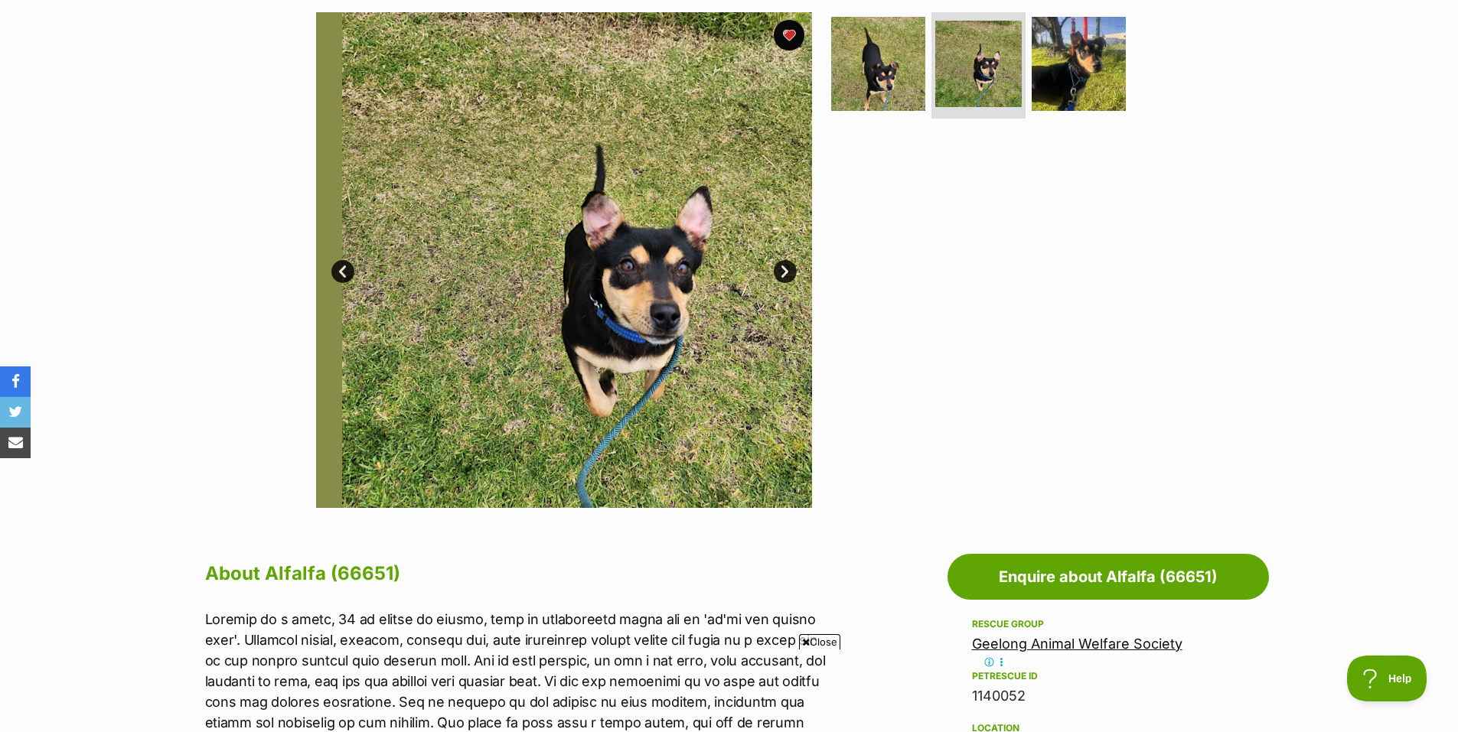
click at [785, 268] on link "Next" at bounding box center [785, 271] width 23 height 23
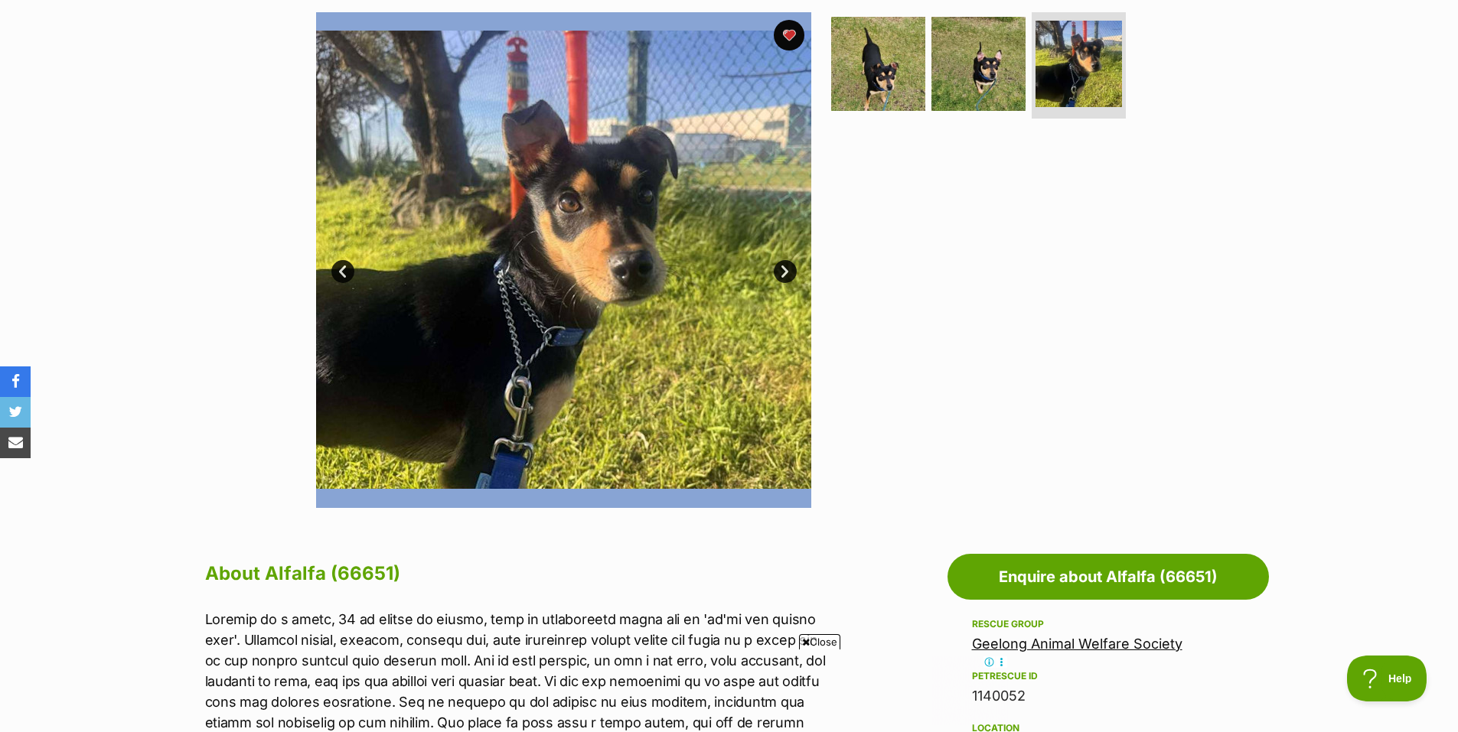
click at [785, 268] on link "Next" at bounding box center [785, 271] width 23 height 23
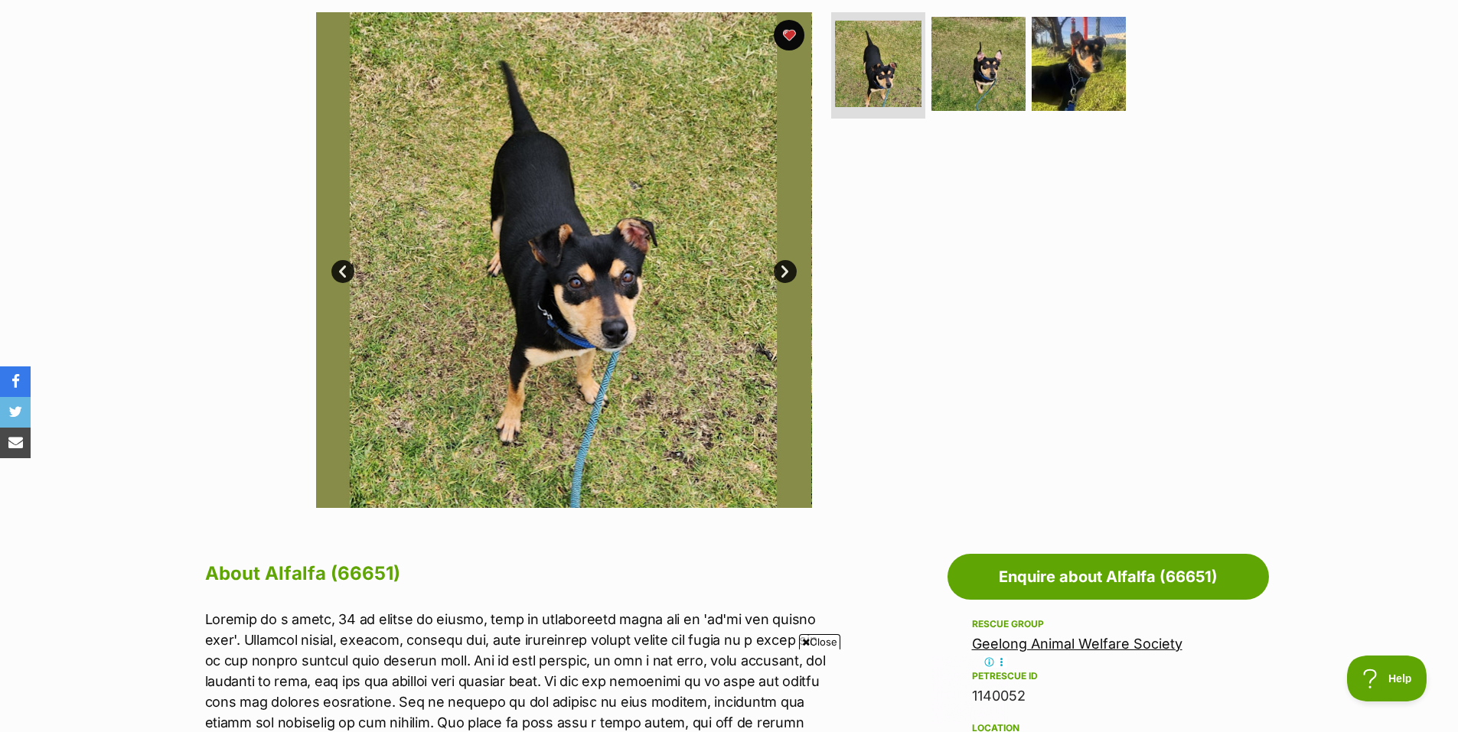
click at [785, 268] on link "Next" at bounding box center [785, 271] width 23 height 23
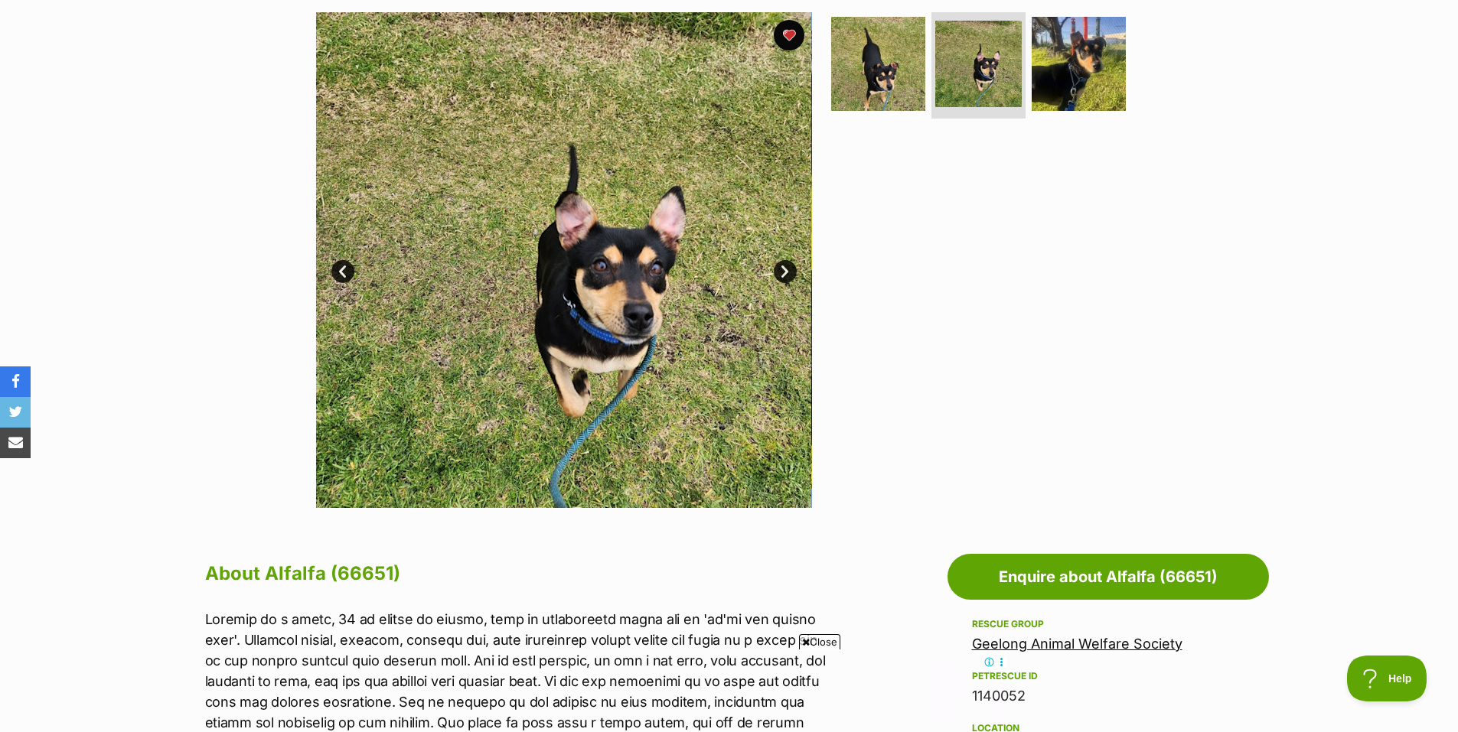
click at [785, 268] on link "Next" at bounding box center [785, 271] width 23 height 23
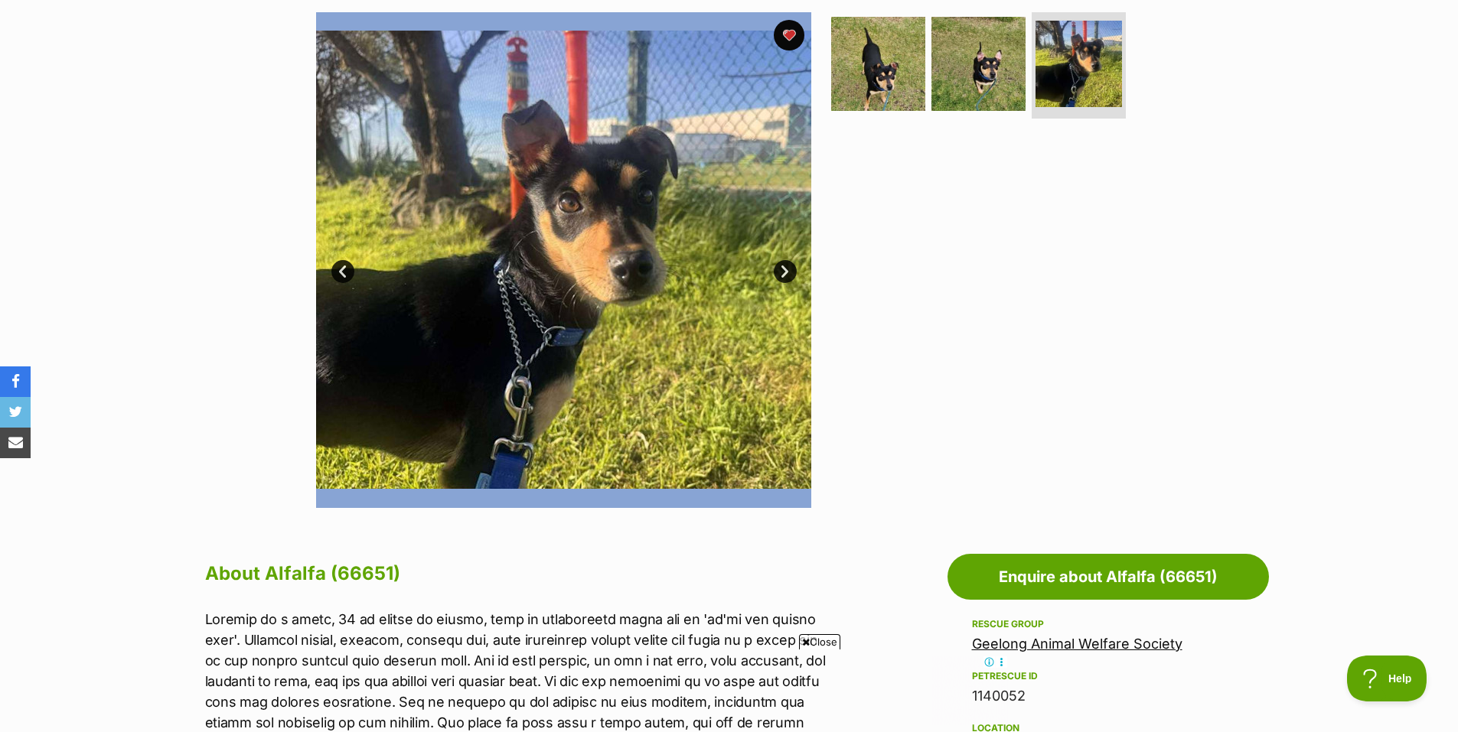
click at [785, 268] on link "Next" at bounding box center [785, 271] width 23 height 23
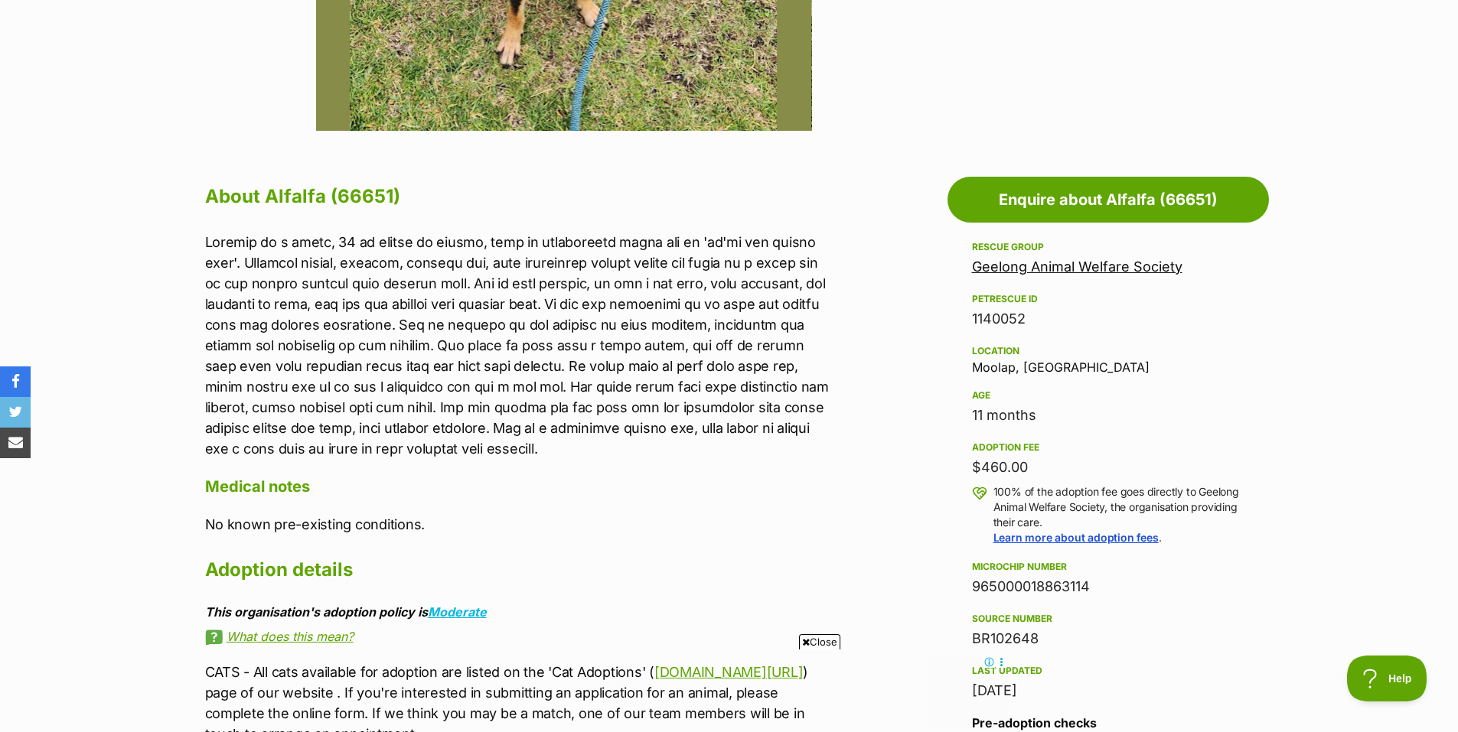
scroll to position [765, 0]
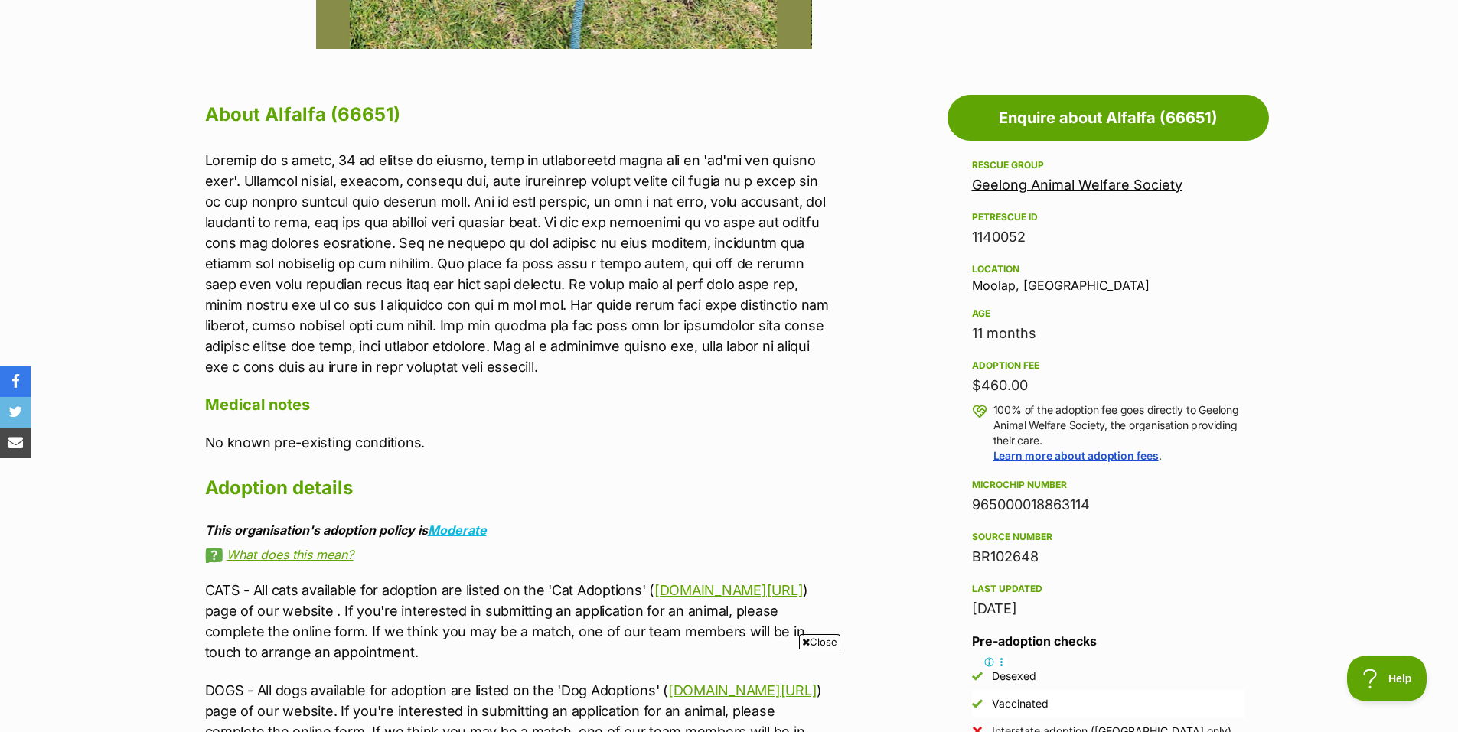
click at [825, 639] on span "Close" at bounding box center [819, 641] width 41 height 15
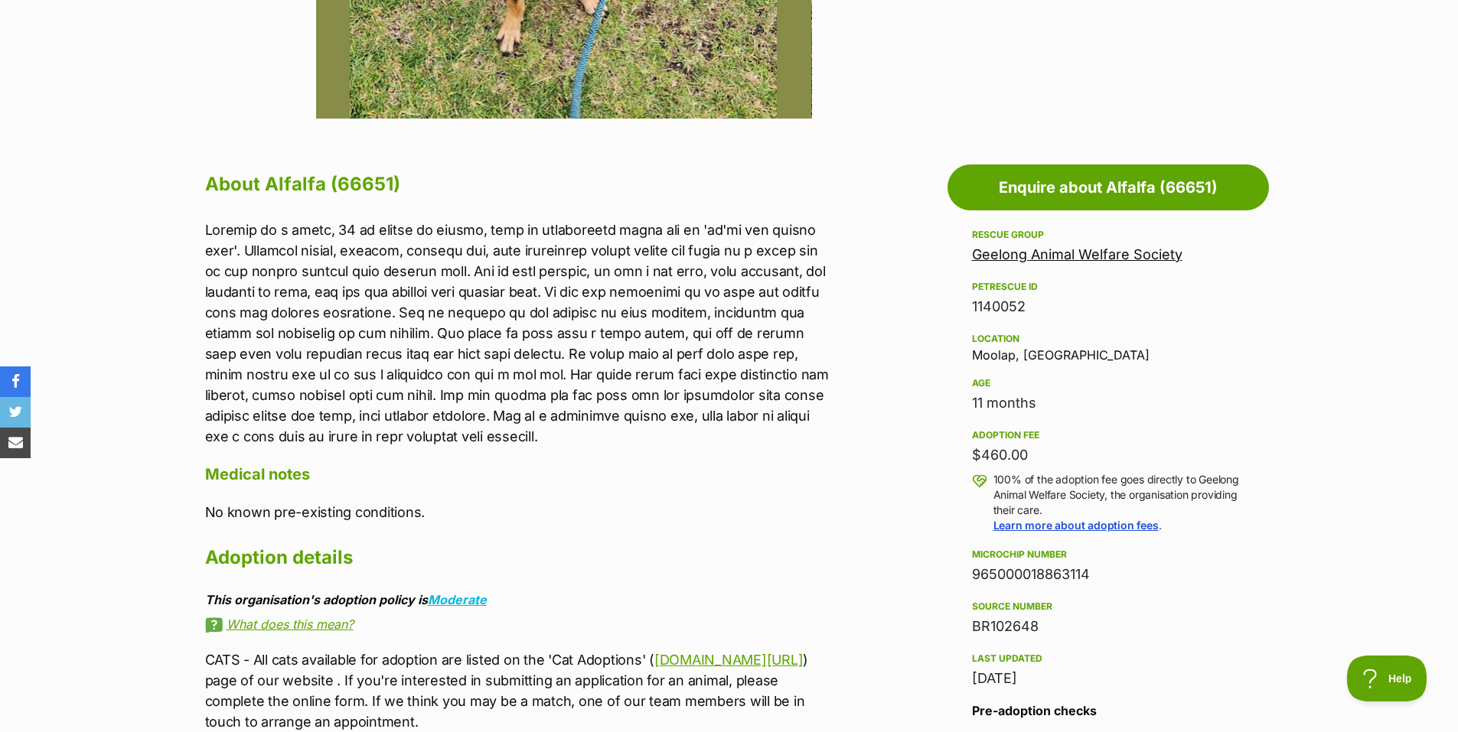
scroll to position [689, 0]
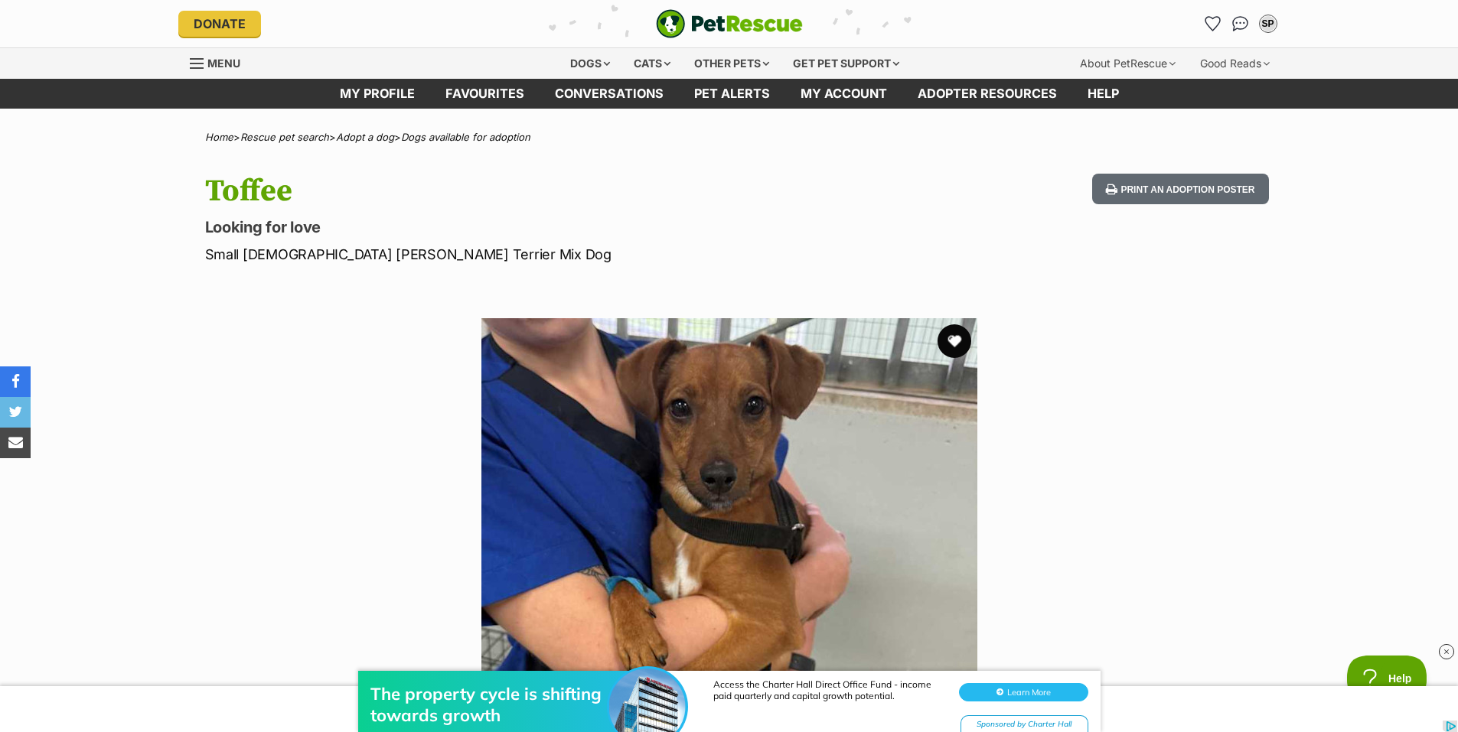
click at [950, 342] on button "favourite" at bounding box center [955, 341] width 34 height 34
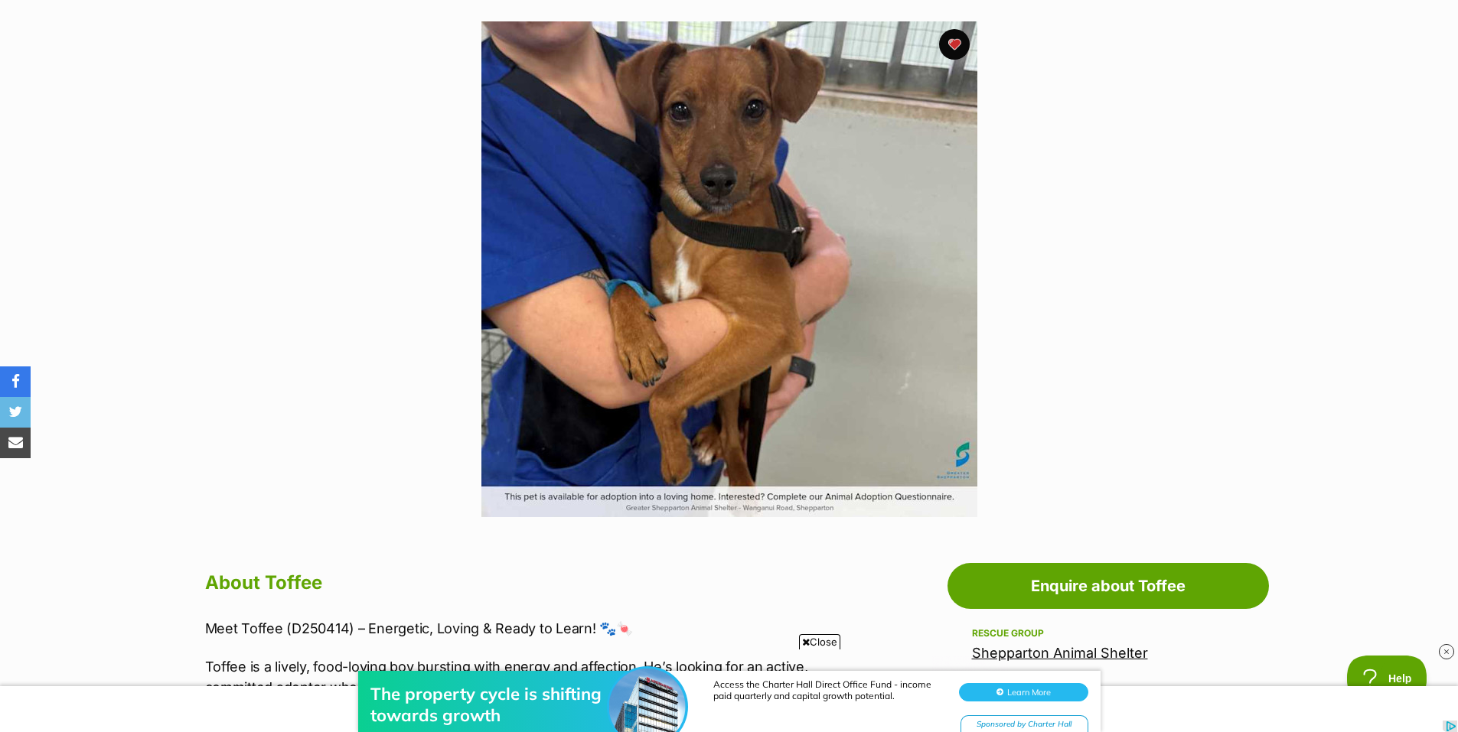
scroll to position [306, 0]
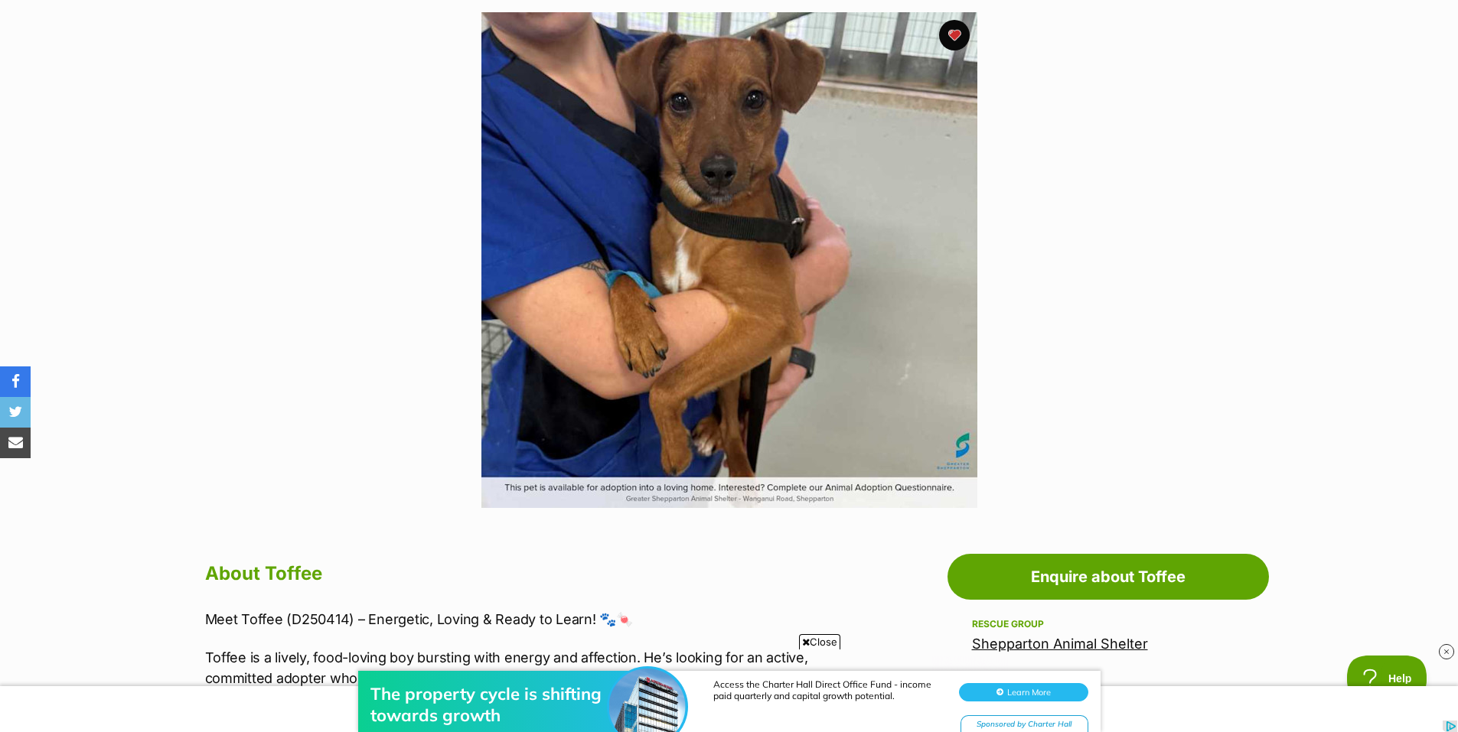
click at [817, 644] on div "The property cycle is shifting towards growth Access the Charter Hall Direct Of…" at bounding box center [729, 687] width 1458 height 92
click at [827, 641] on div "The property cycle is shifting towards growth Access the Charter Hall Direct Of…" at bounding box center [729, 687] width 1458 height 92
click at [819, 637] on span "Close" at bounding box center [819, 641] width 41 height 15
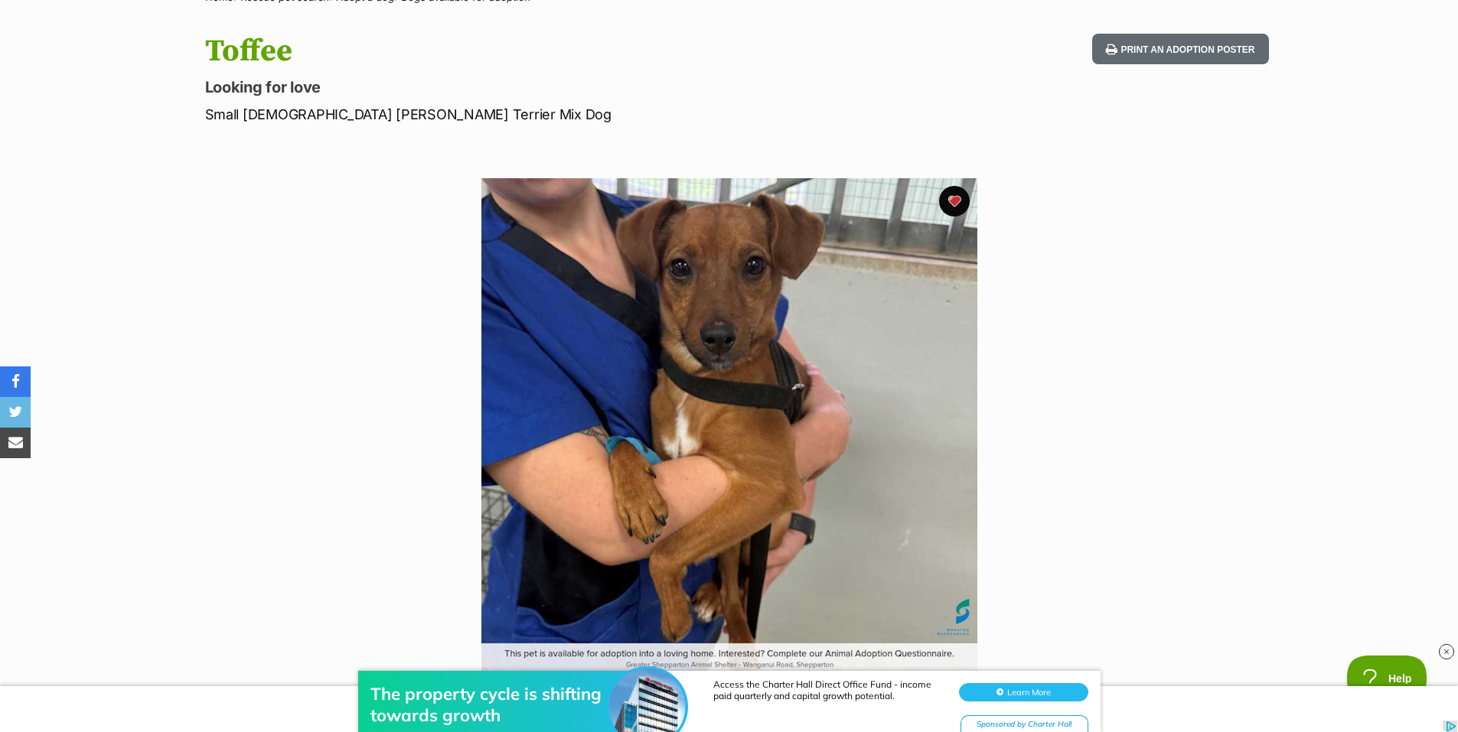
scroll to position [0, 0]
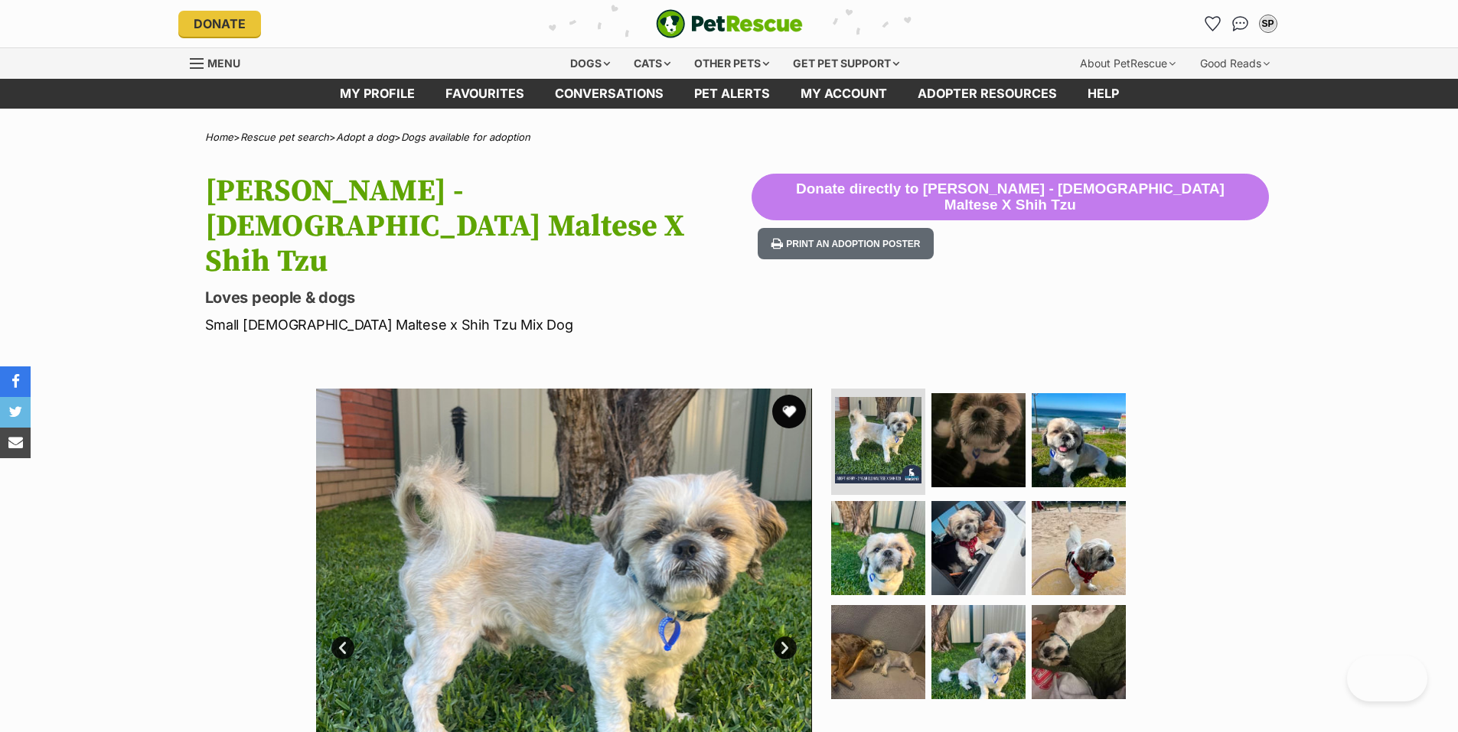
click at [787, 395] on button "favourite" at bounding box center [789, 412] width 34 height 34
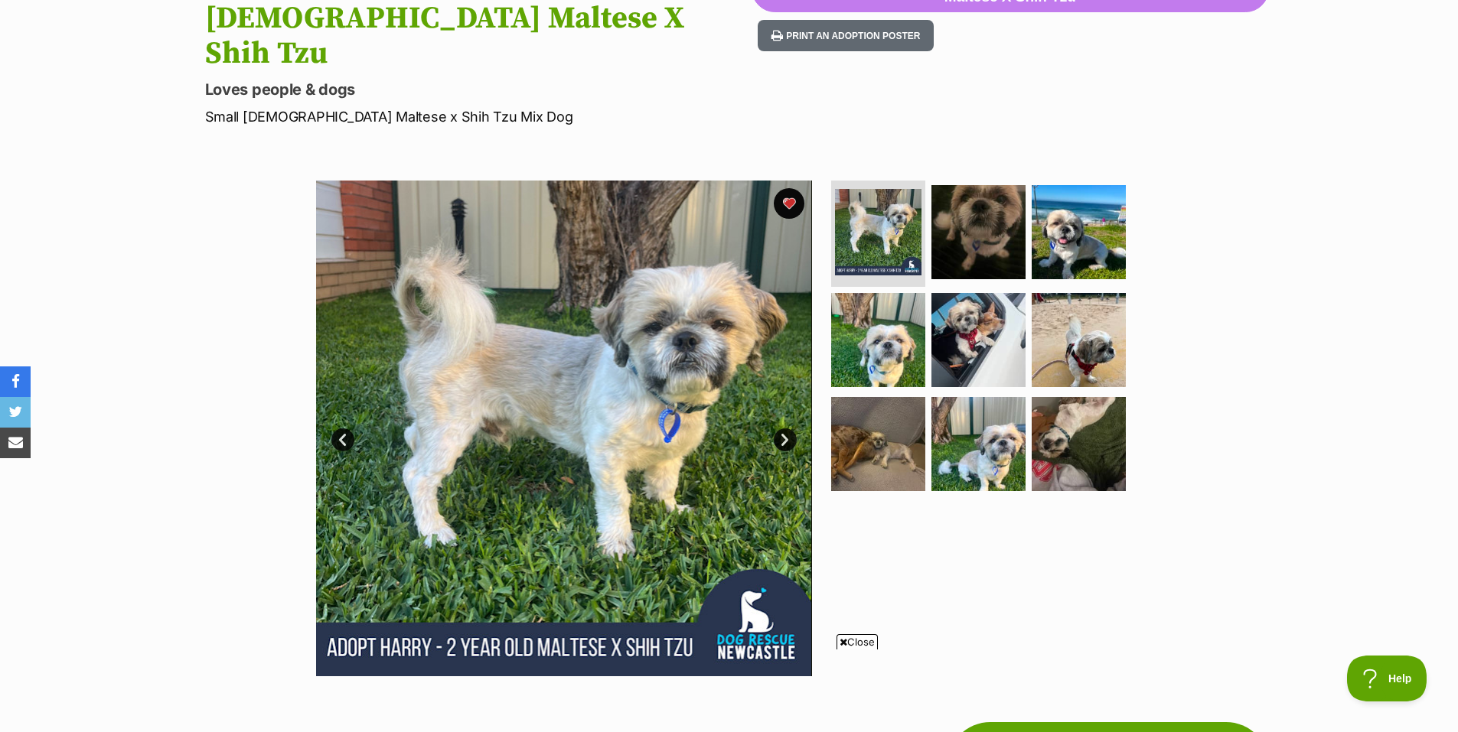
scroll to position [230, 0]
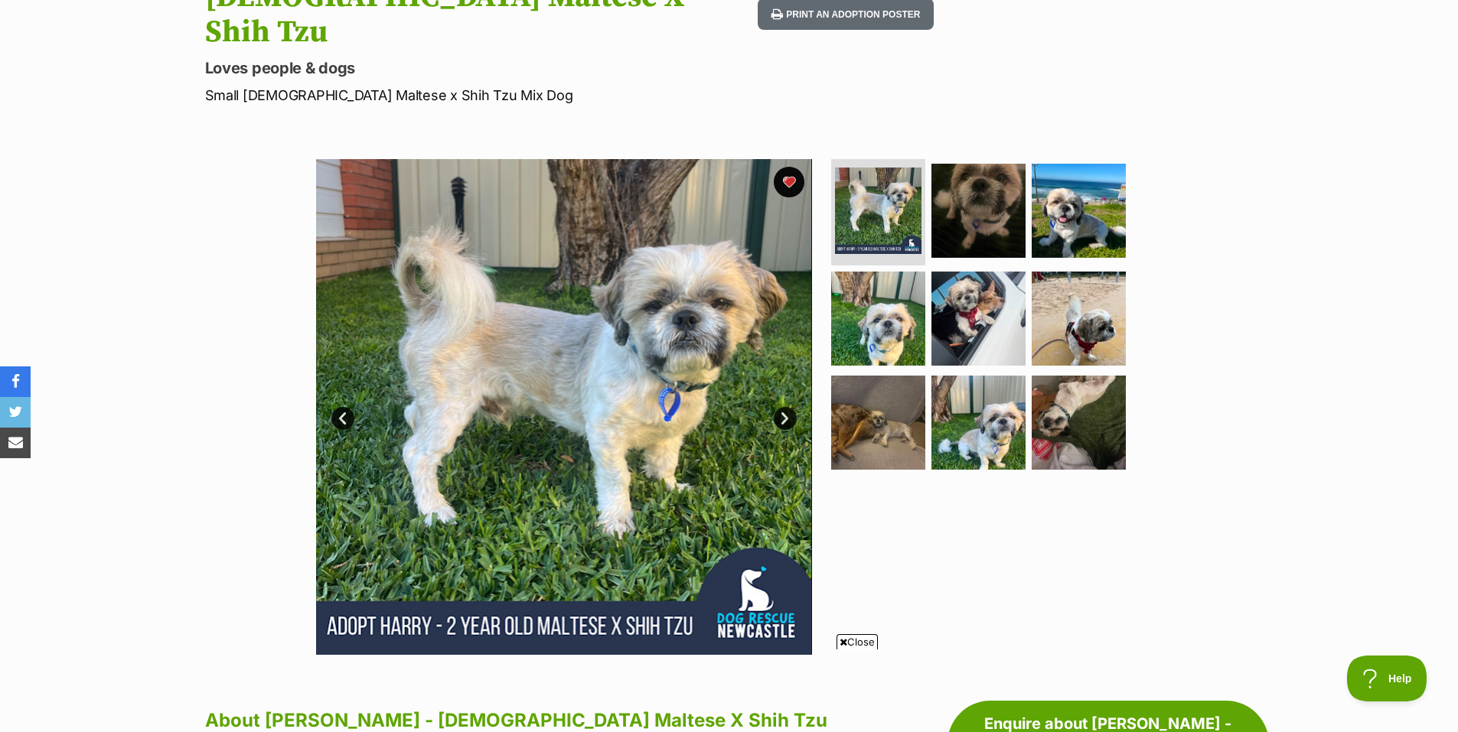
click at [781, 407] on link "Next" at bounding box center [785, 418] width 23 height 23
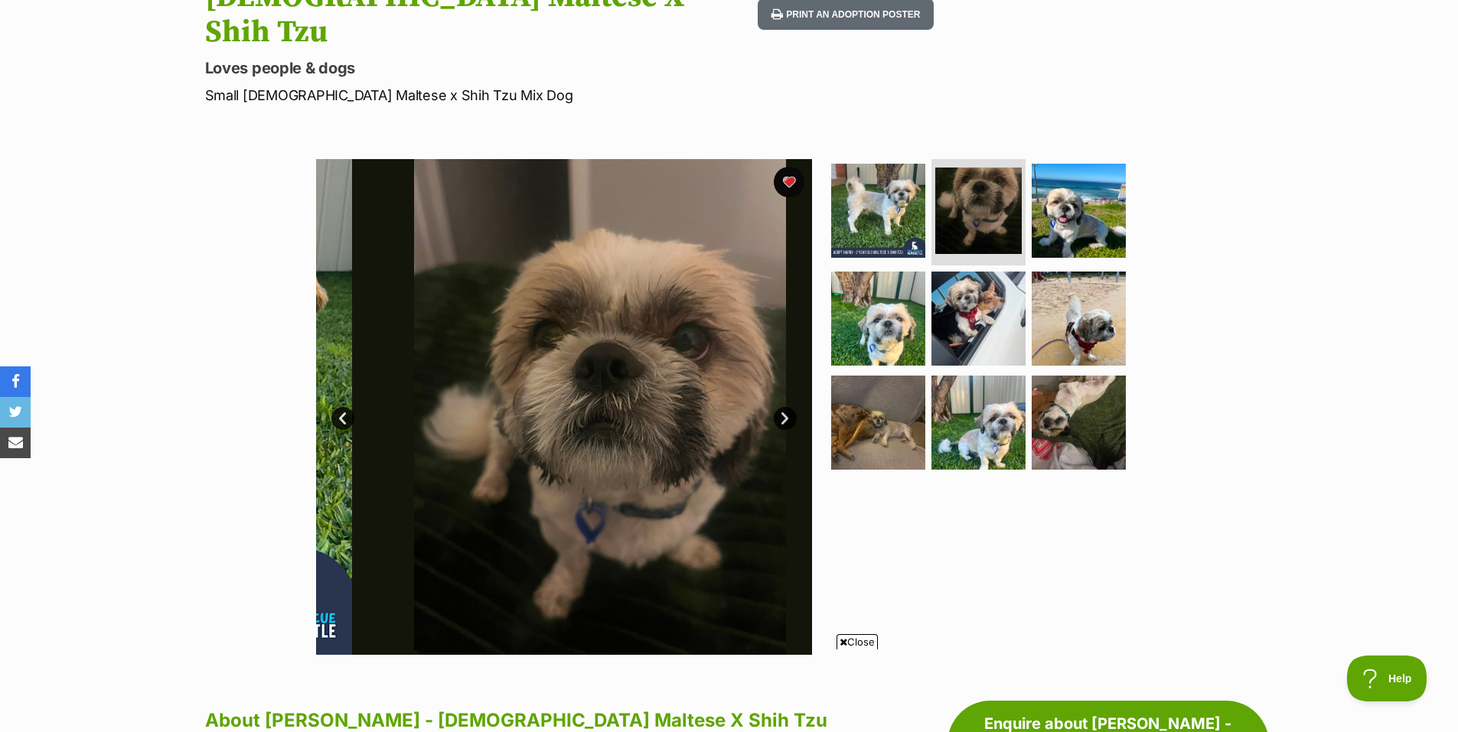
click at [781, 407] on link "Next" at bounding box center [785, 418] width 23 height 23
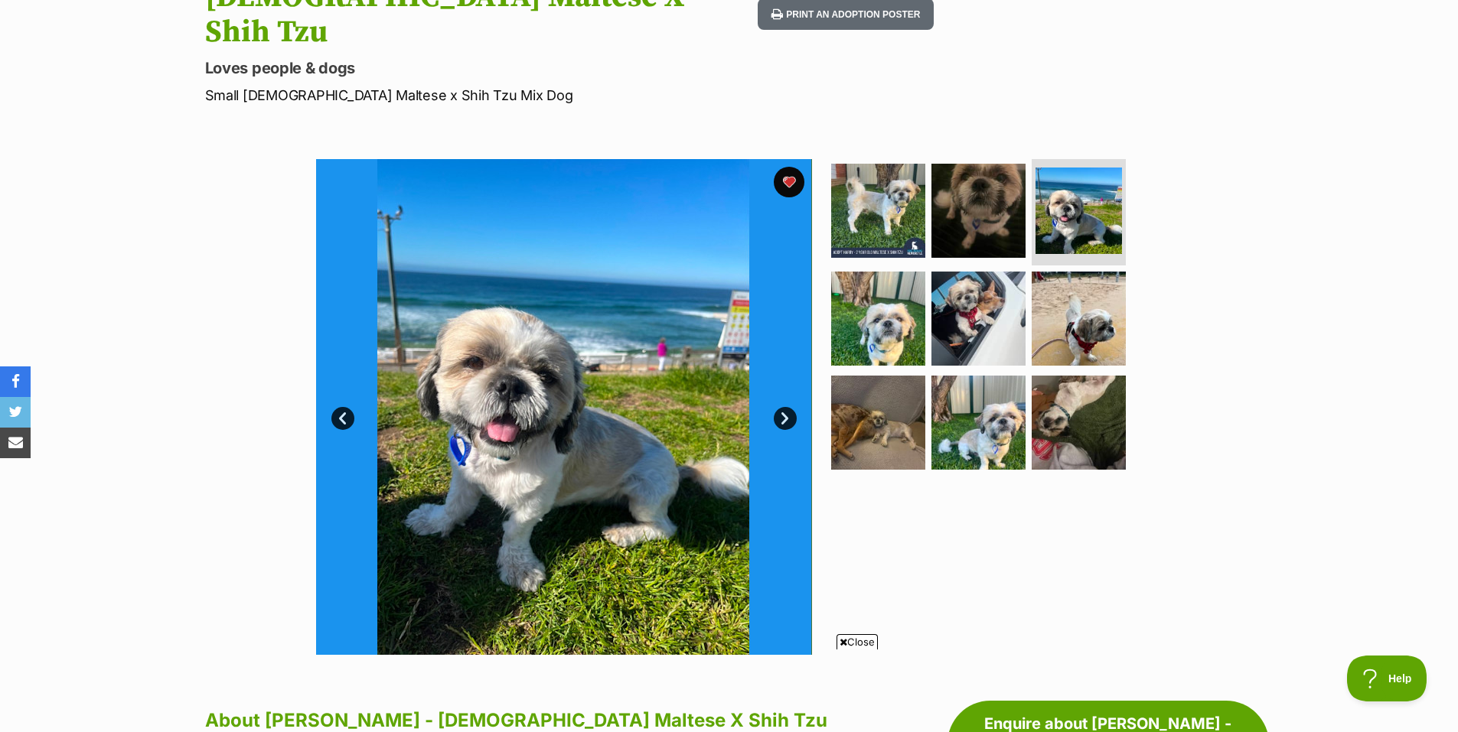
click at [781, 407] on link "Next" at bounding box center [785, 418] width 23 height 23
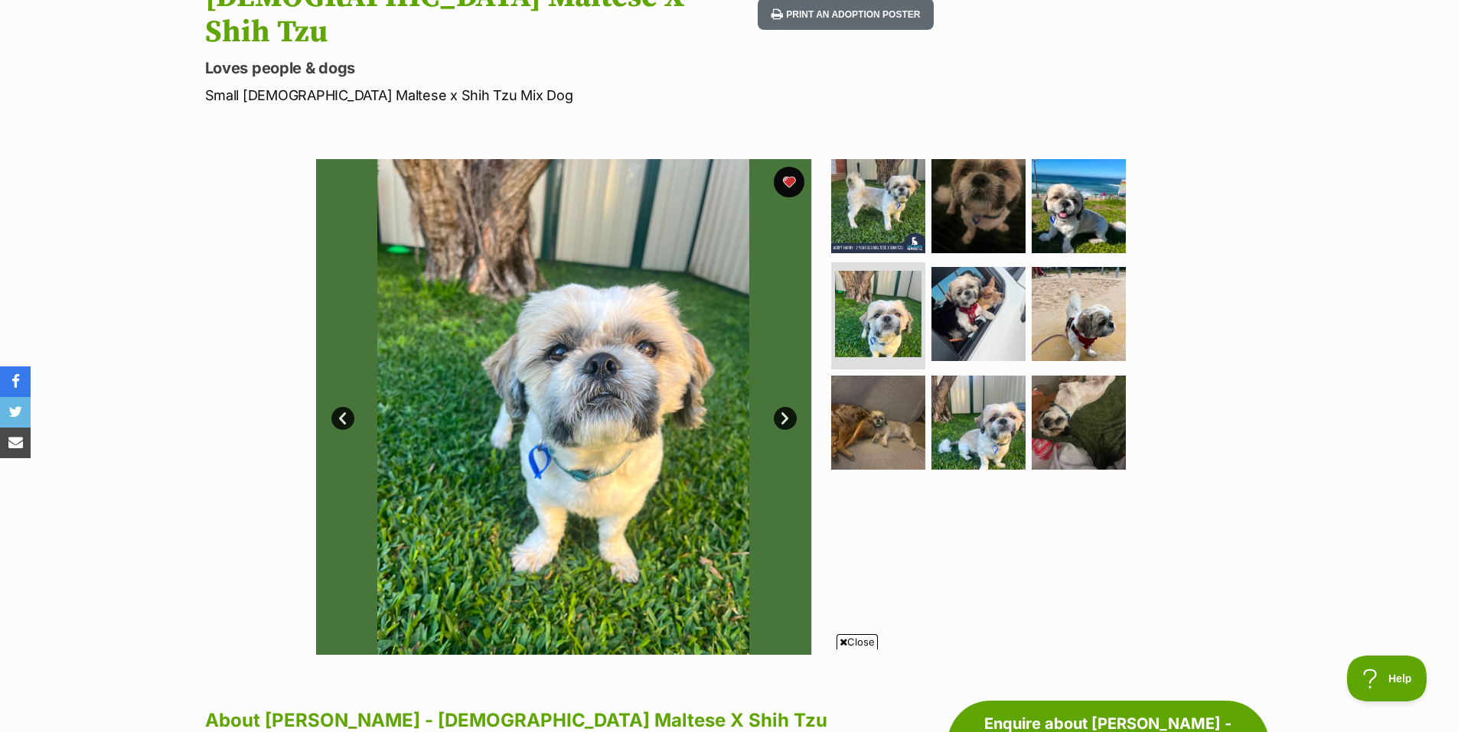
click at [781, 407] on link "Next" at bounding box center [785, 418] width 23 height 23
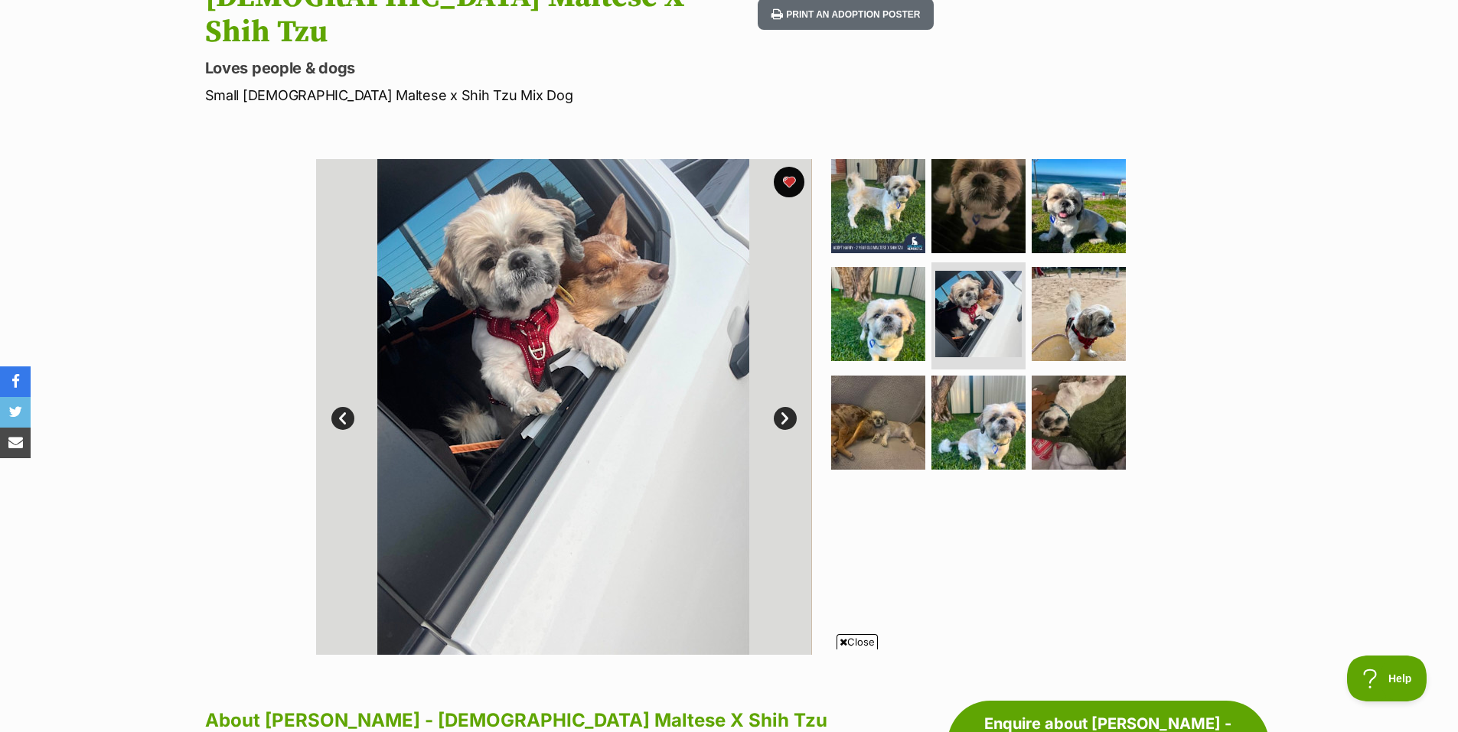
click at [783, 407] on link "Next" at bounding box center [785, 418] width 23 height 23
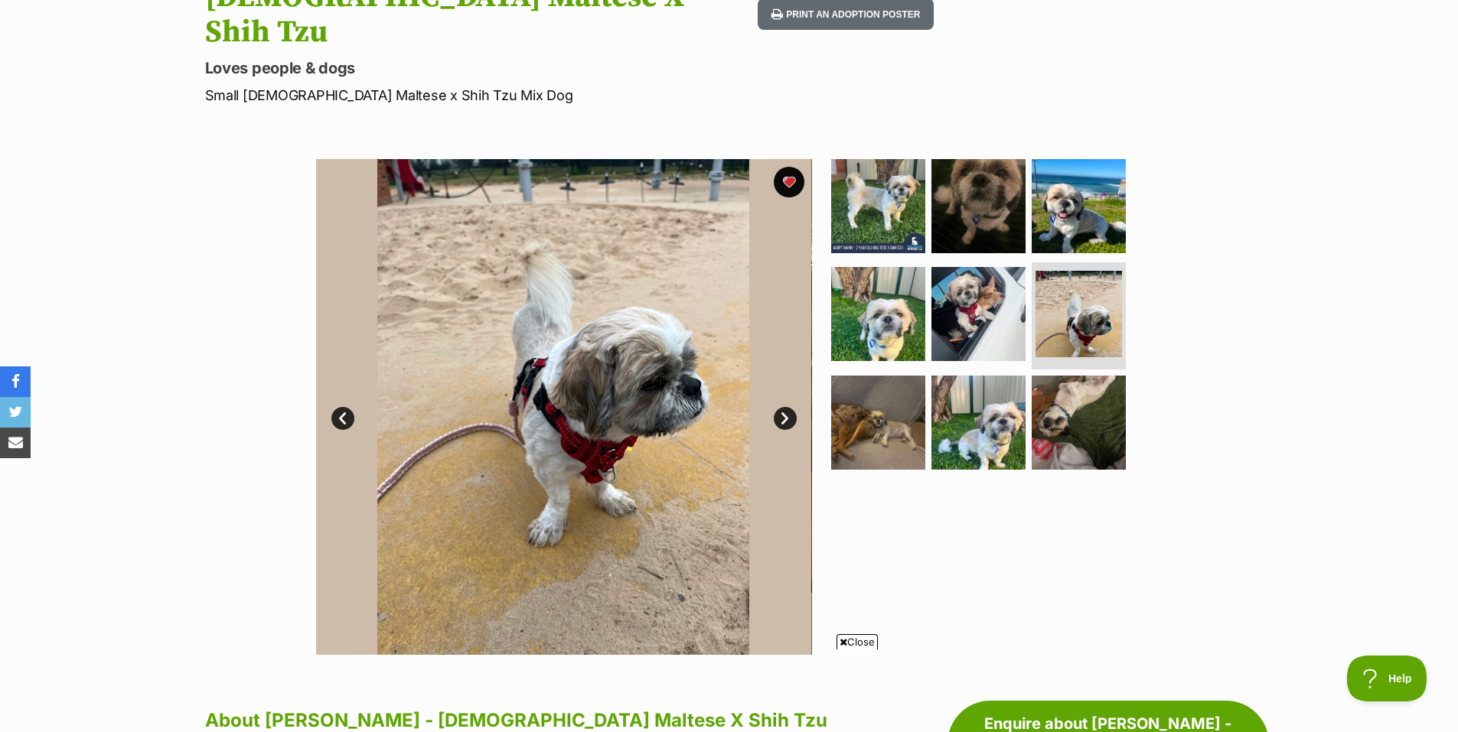
click at [781, 407] on link "Next" at bounding box center [785, 418] width 23 height 23
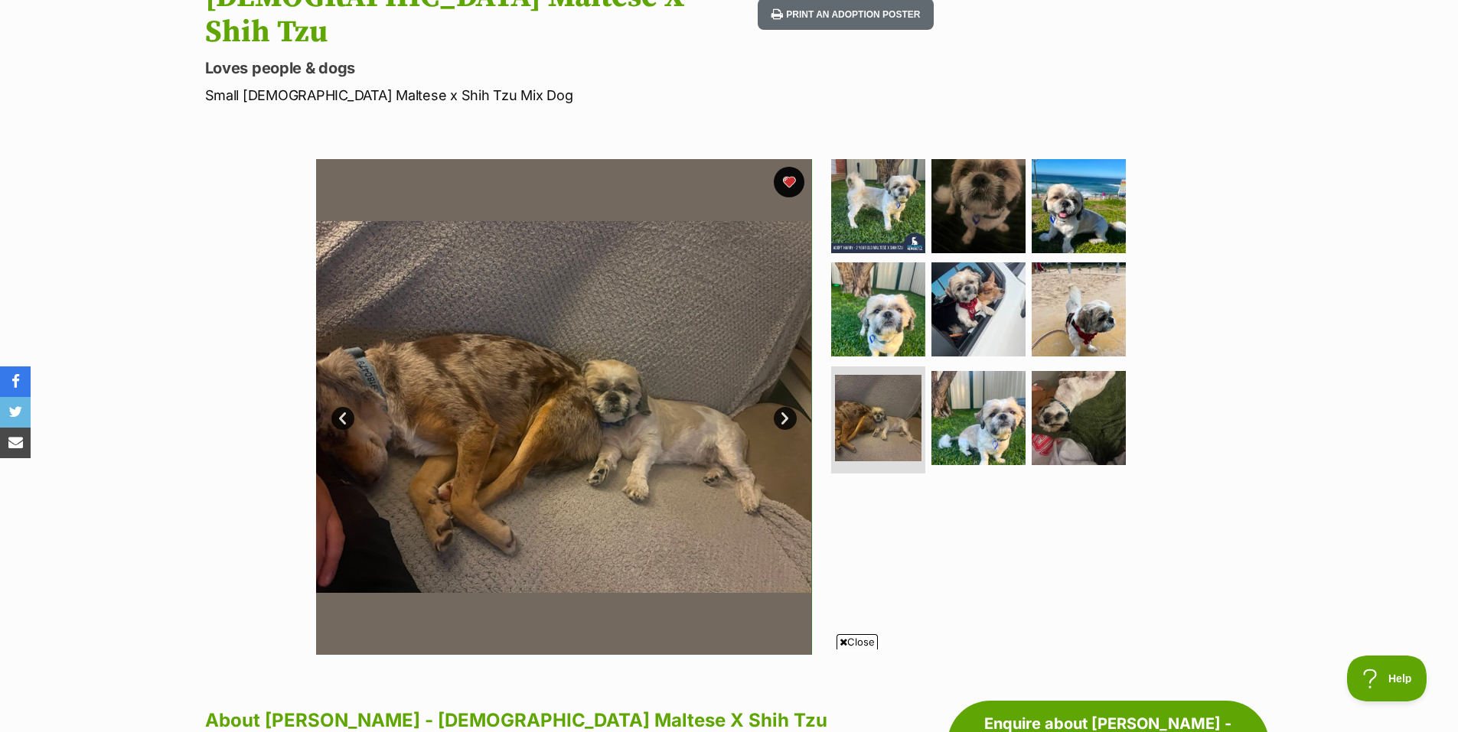
click at [780, 407] on link "Next" at bounding box center [785, 418] width 23 height 23
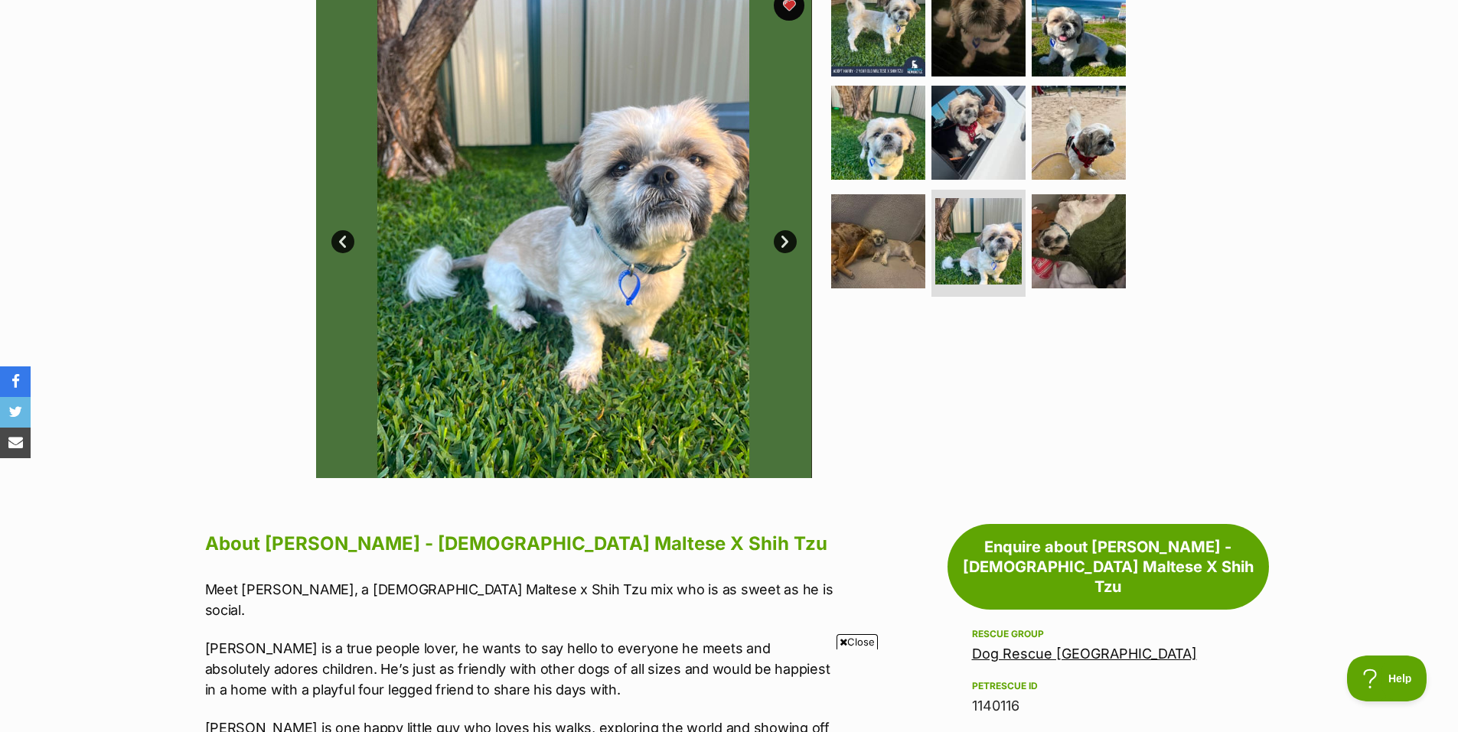
scroll to position [536, 0]
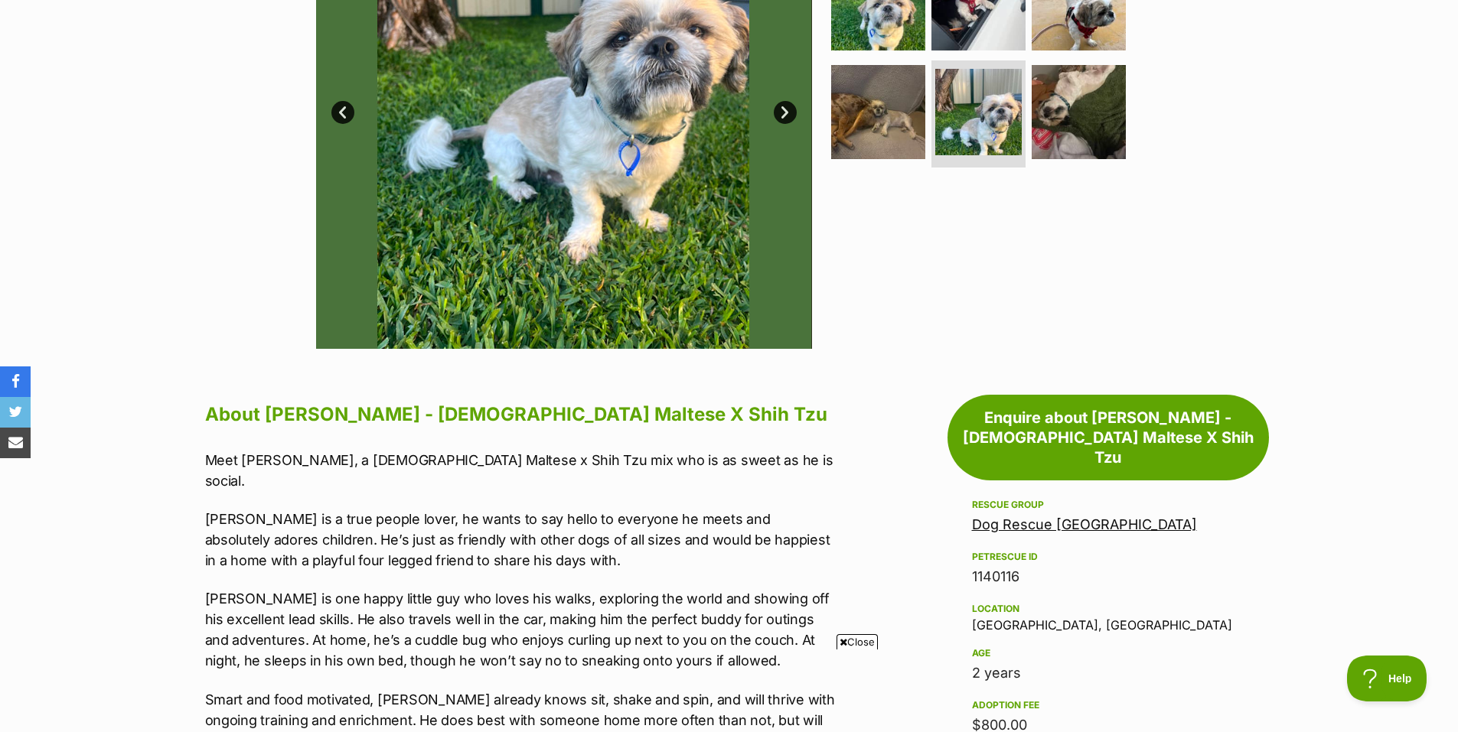
click at [842, 643] on icon at bounding box center [844, 643] width 8 height 10
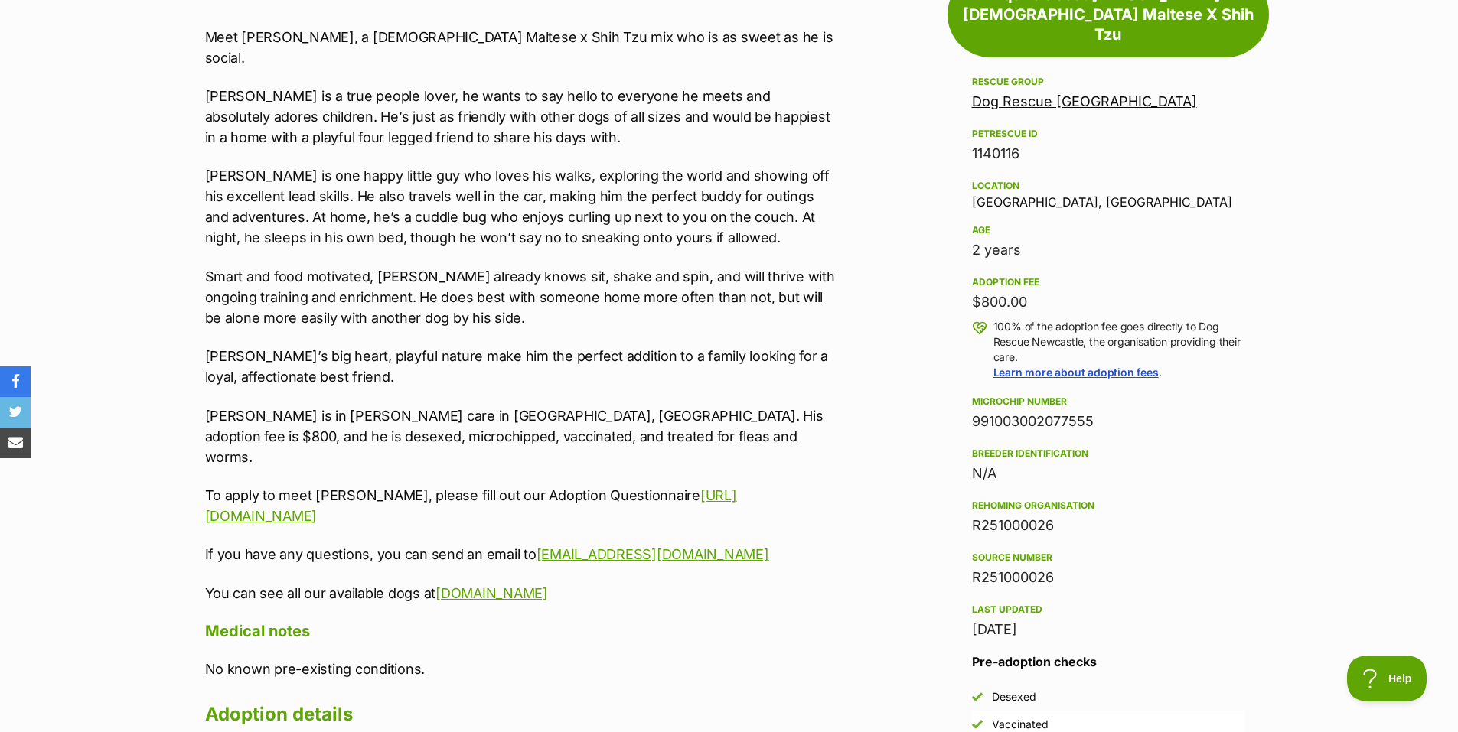
scroll to position [995, 0]
